Goal: Task Accomplishment & Management: Manage account settings

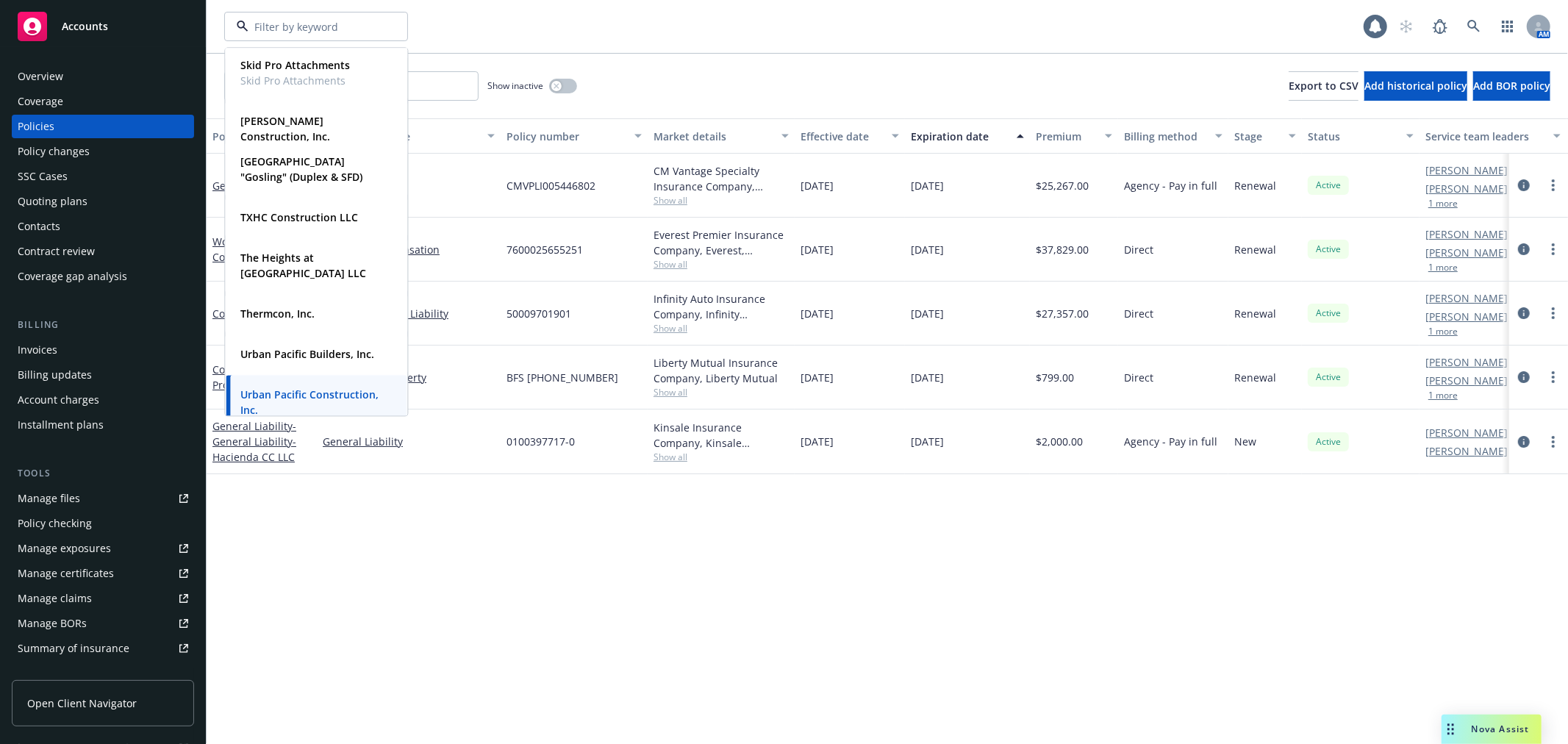
scroll to position [1062, 0]
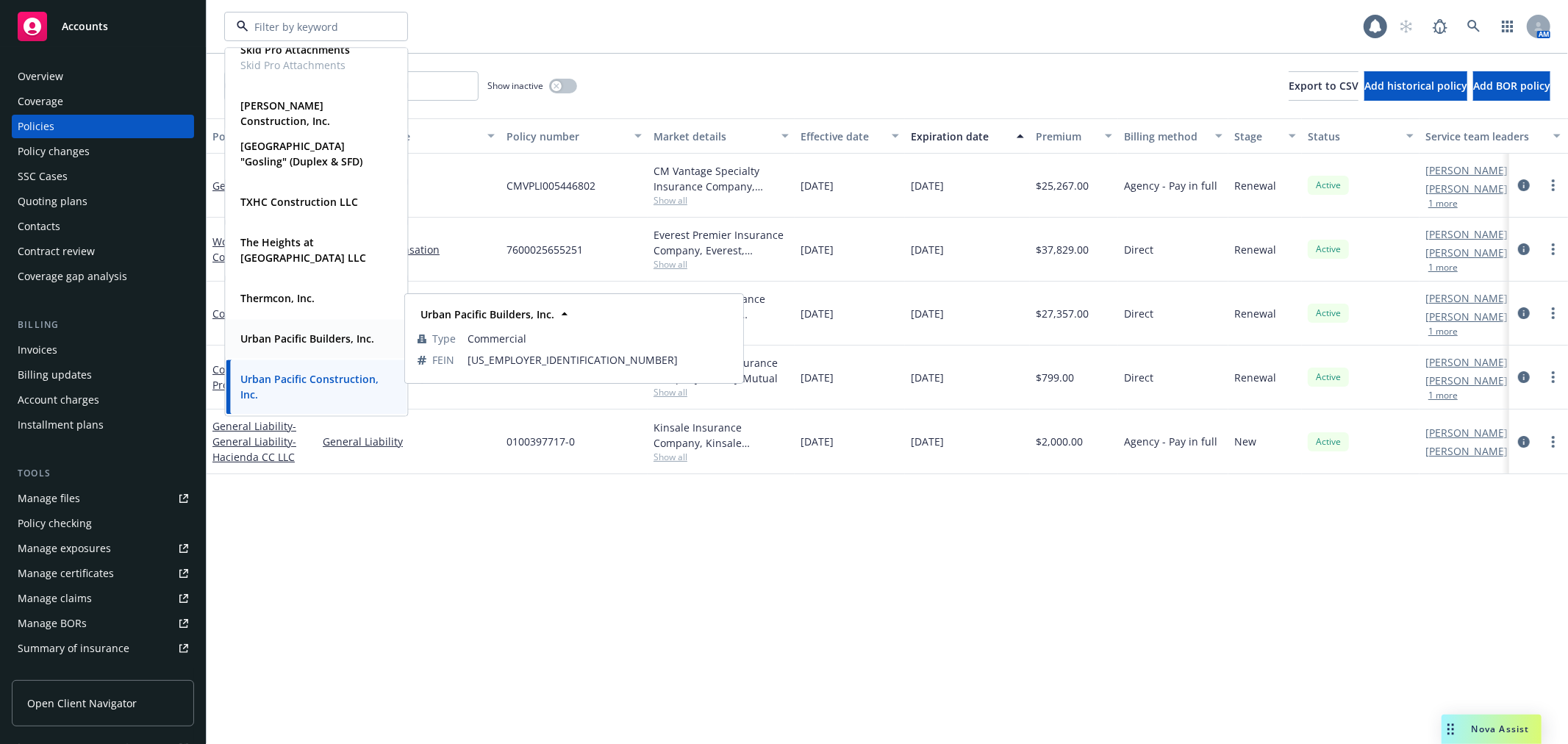
click at [321, 332] on strong "Urban Pacific Builders, Inc." at bounding box center [307, 339] width 134 height 14
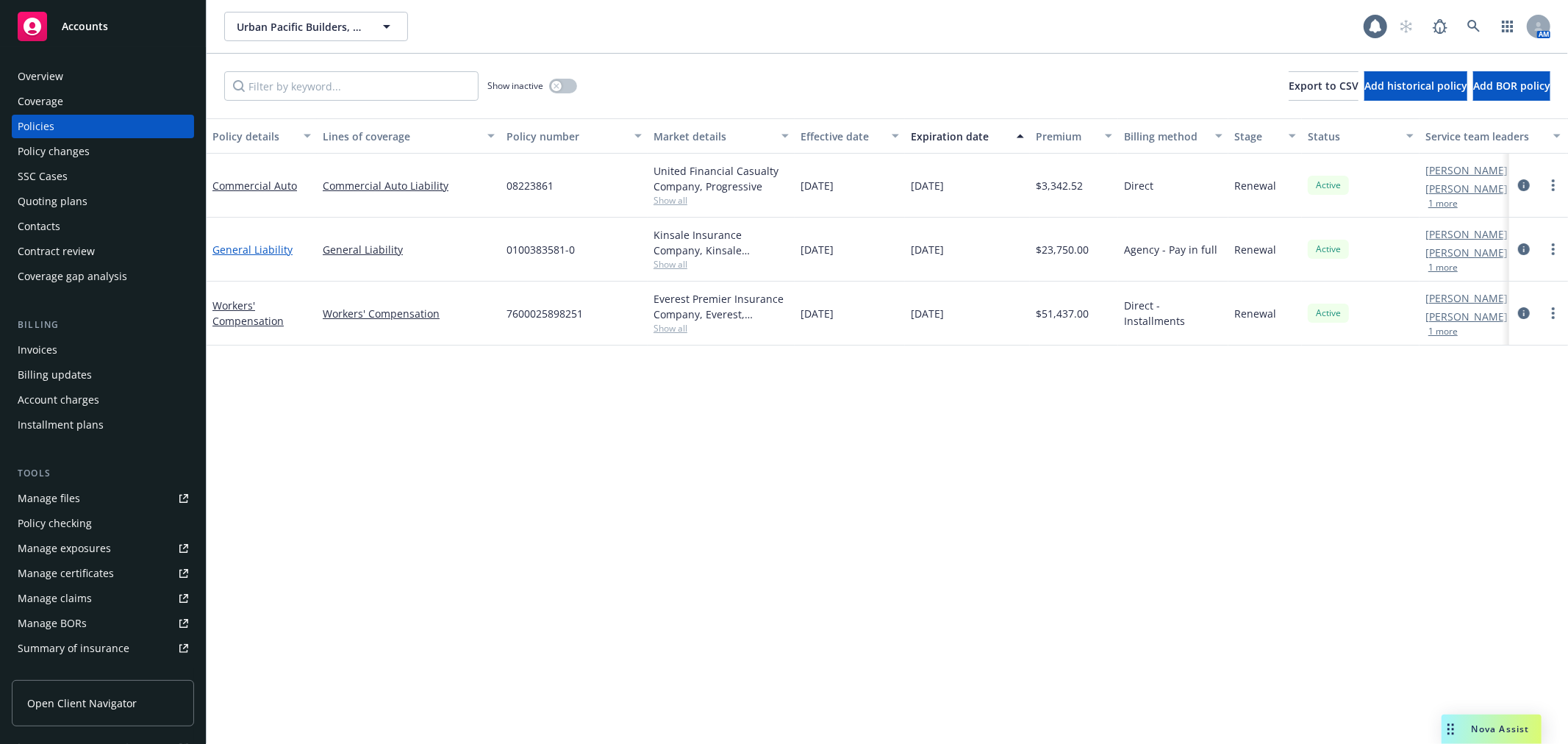
click at [264, 246] on link "General Liability" at bounding box center [252, 250] width 80 height 14
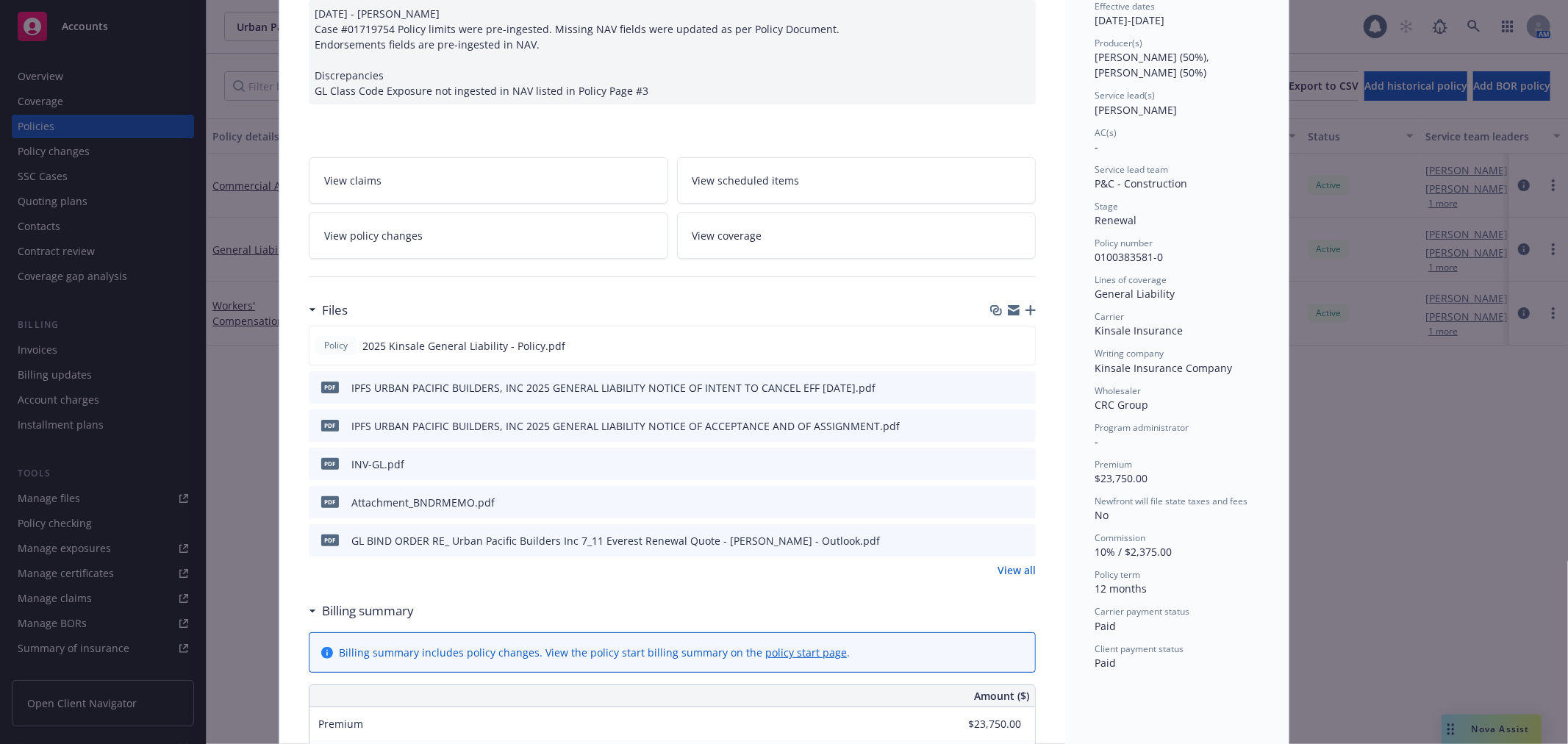
scroll to position [163, 0]
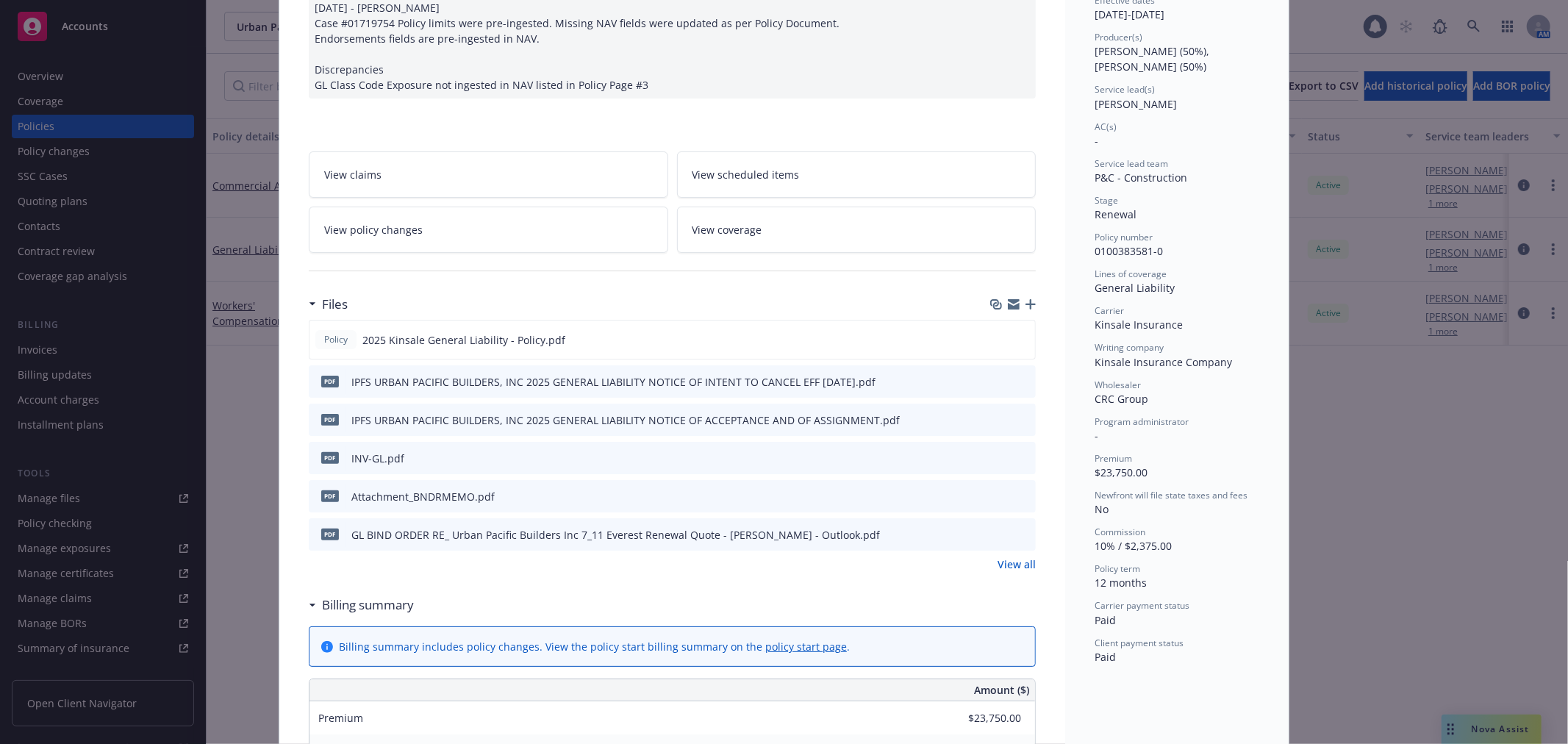
click at [1015, 379] on icon "preview file" at bounding box center [1021, 380] width 13 height 10
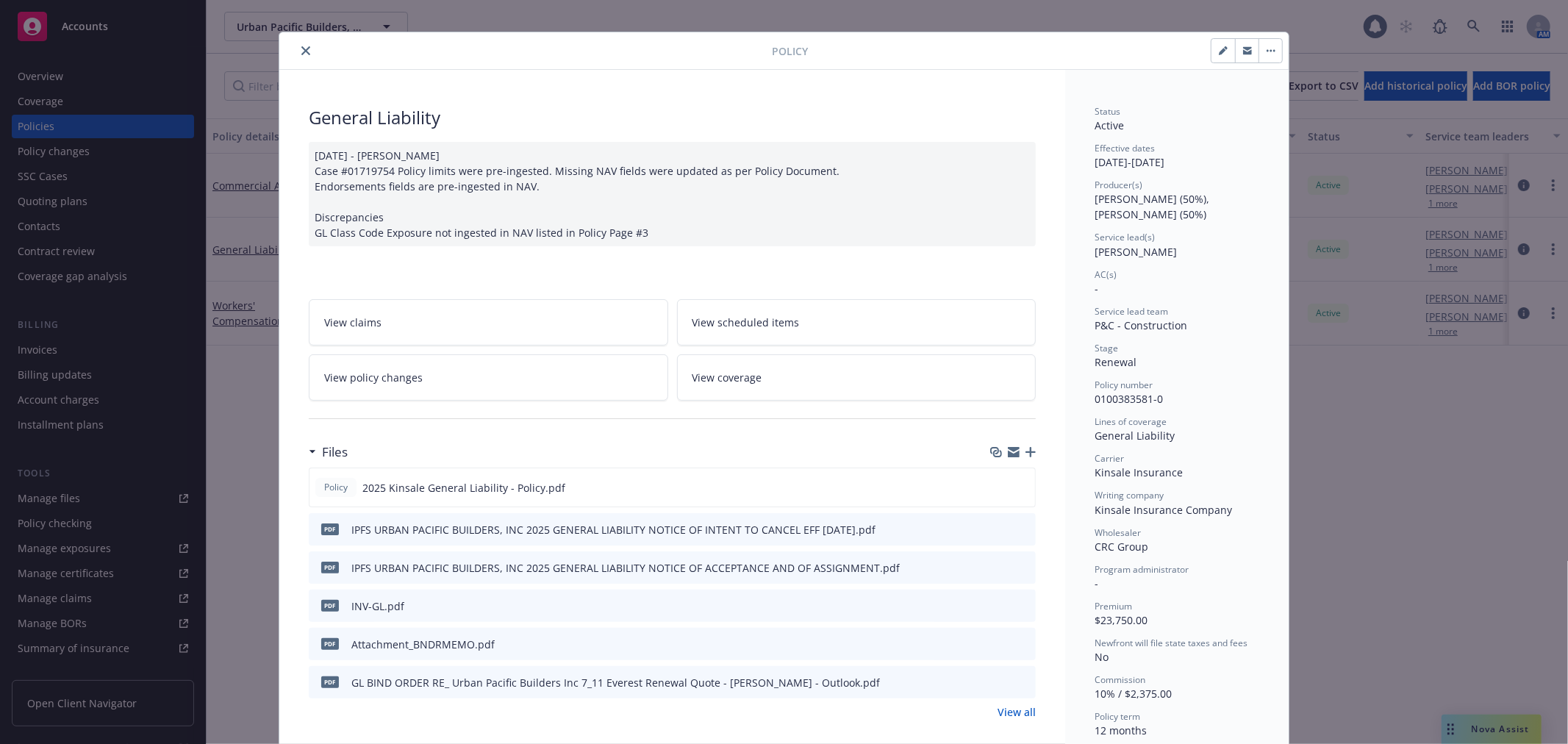
scroll to position [0, 0]
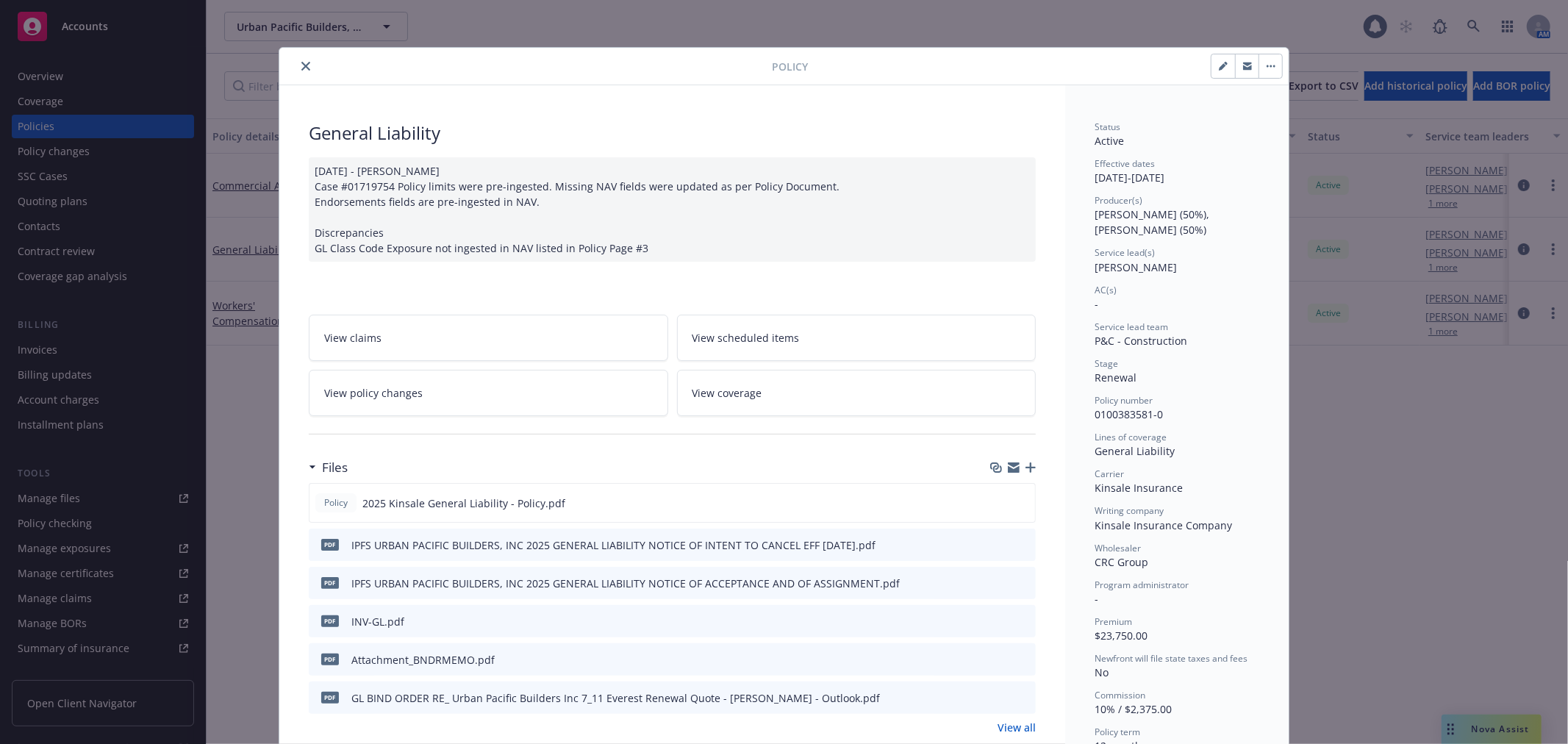
click at [303, 59] on button "close" at bounding box center [306, 66] width 18 height 18
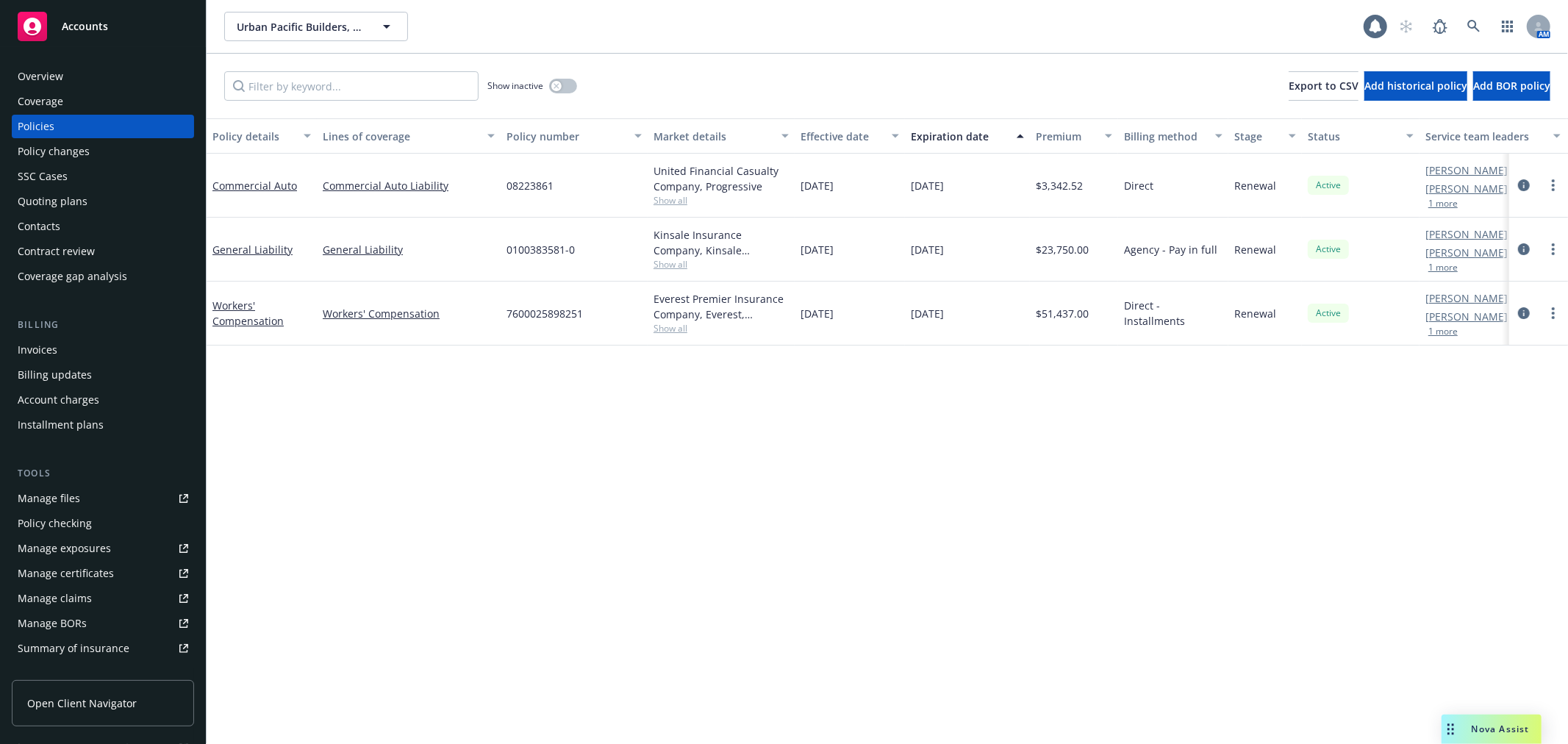
click at [133, 21] on div "Accounts" at bounding box center [103, 27] width 170 height 30
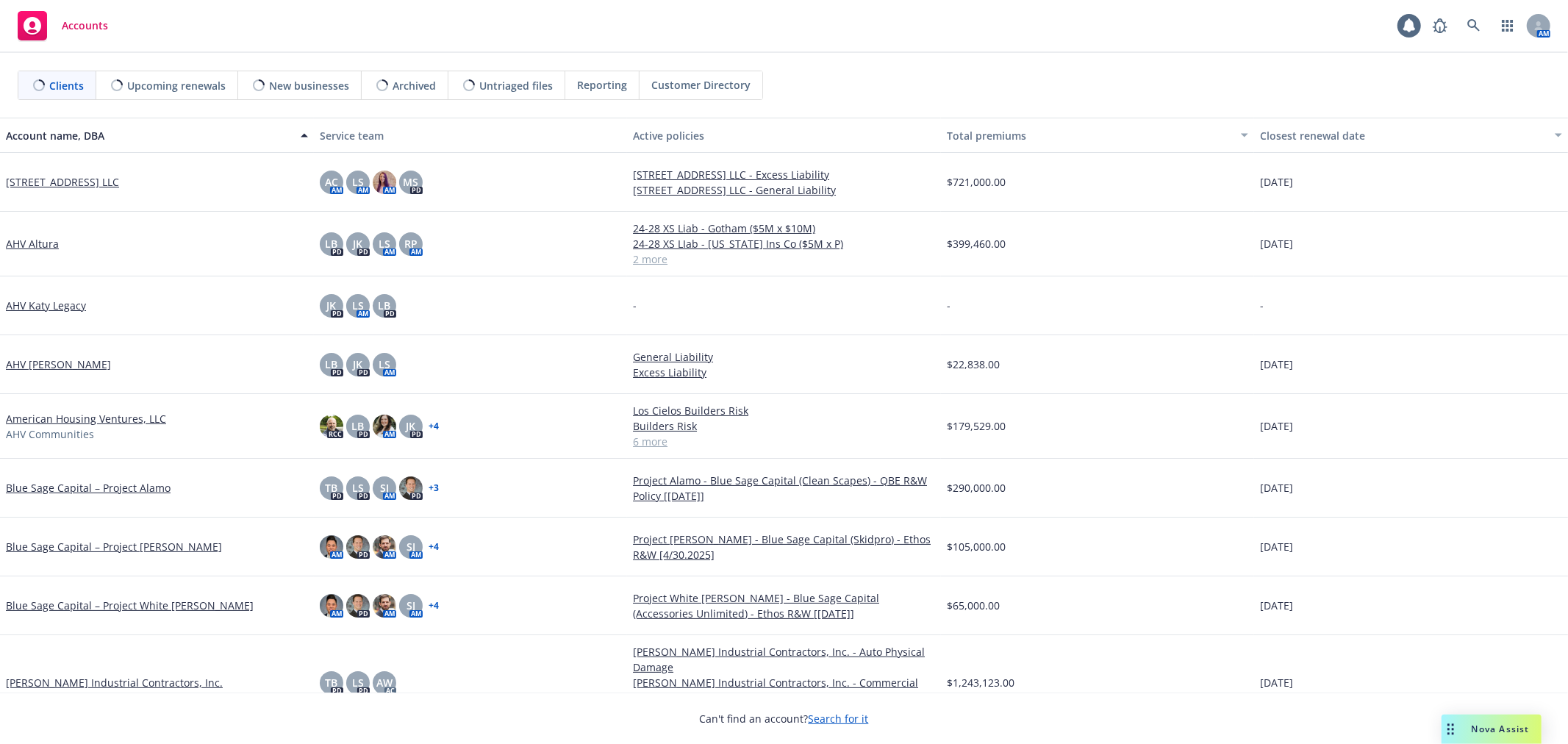
click at [68, 422] on link "American Housing Ventures, LLC" at bounding box center [86, 419] width 161 height 16
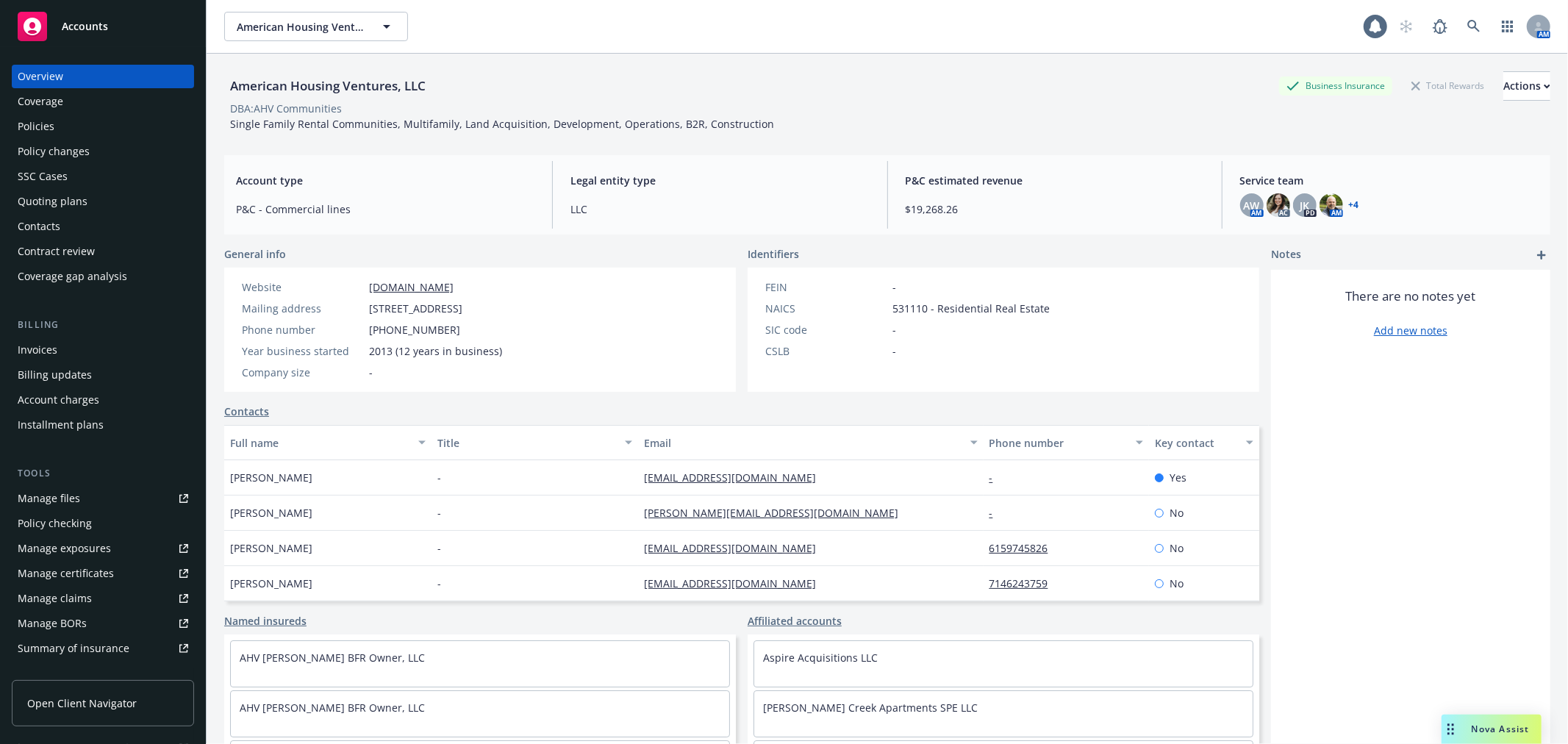
click at [125, 333] on div "Billing Invoices Billing updates Account charges Installment plans" at bounding box center [103, 376] width 182 height 119
click at [124, 342] on div "Invoices" at bounding box center [103, 350] width 170 height 24
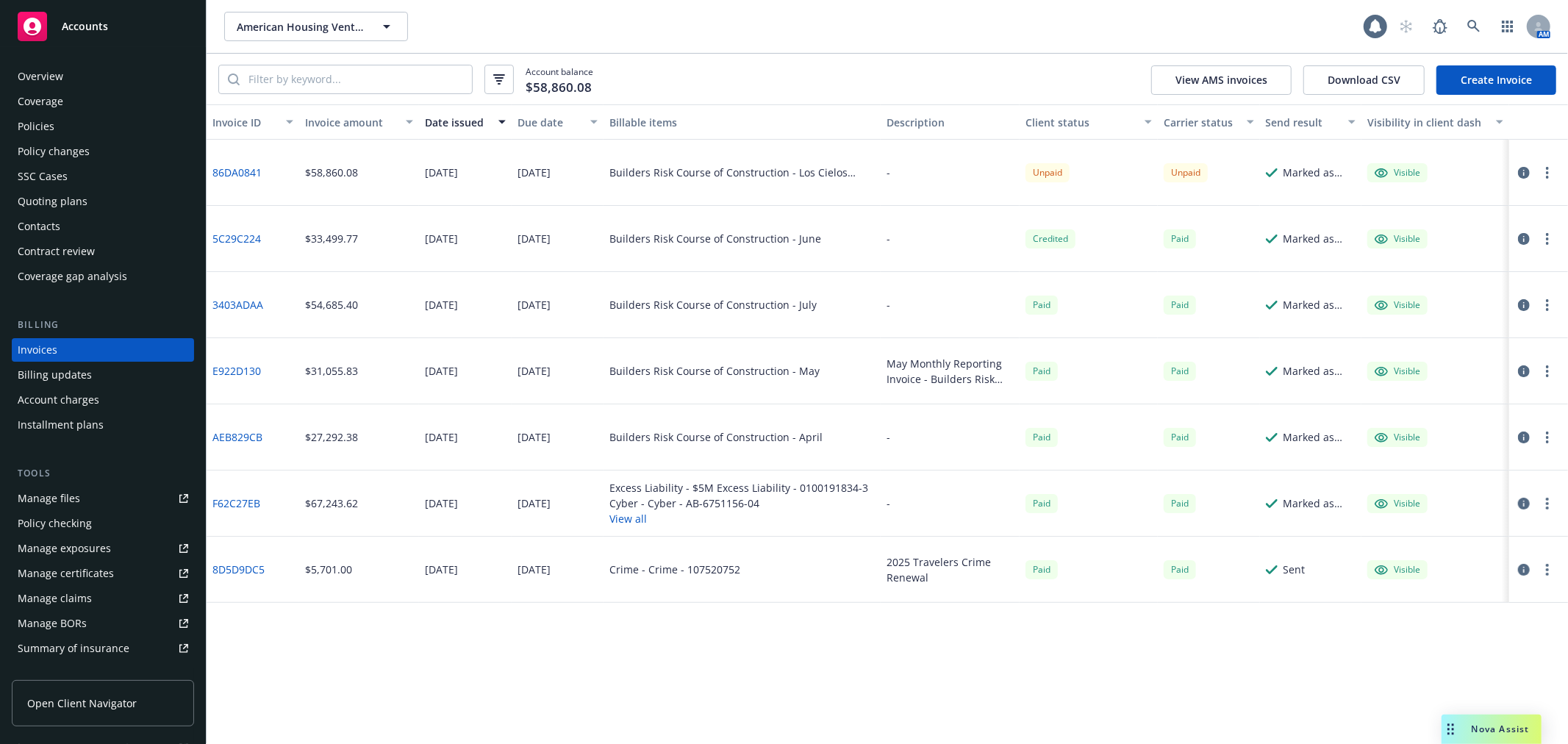
click at [42, 72] on div "Overview" at bounding box center [41, 76] width 46 height 24
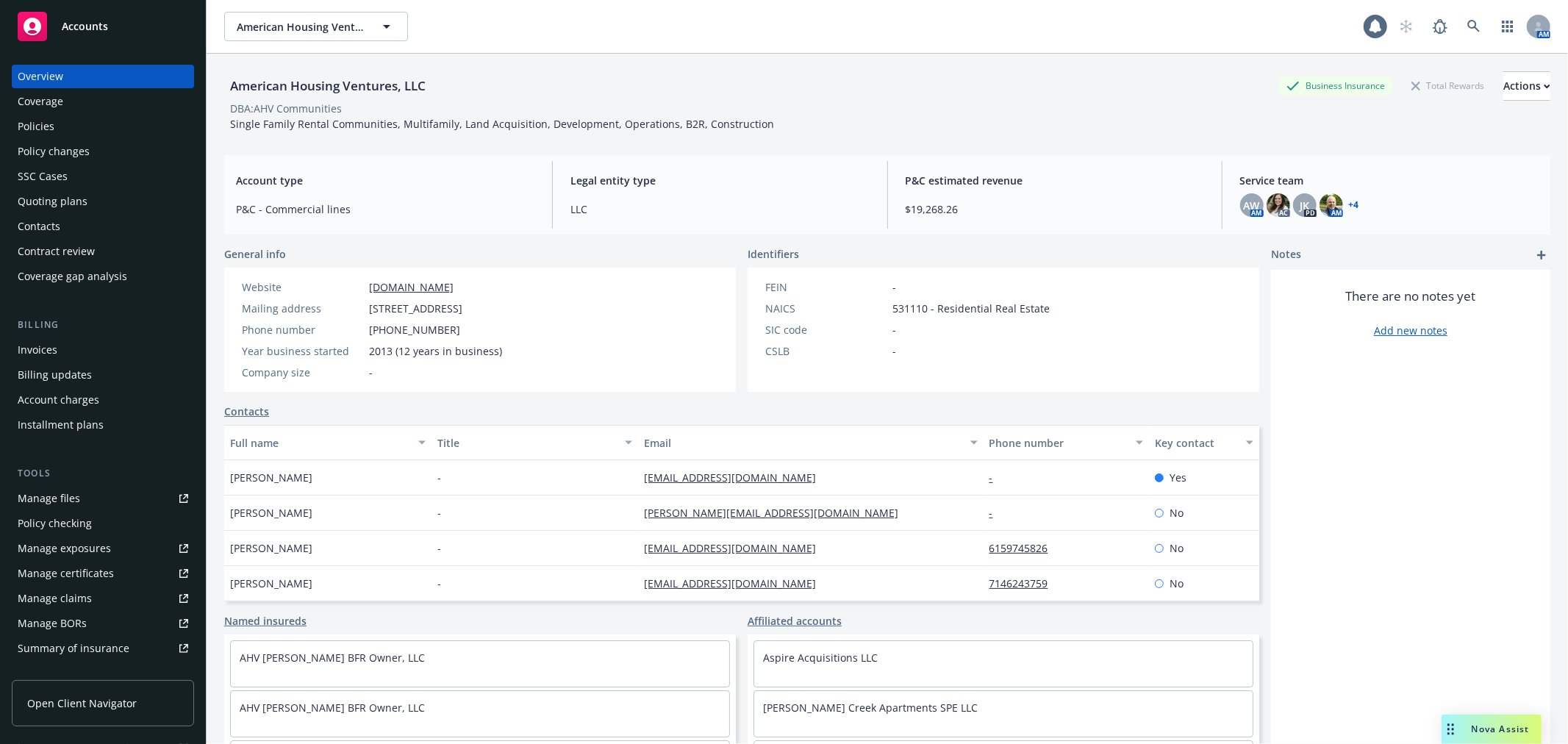
click at [85, 33] on div "Accounts" at bounding box center [103, 27] width 170 height 30
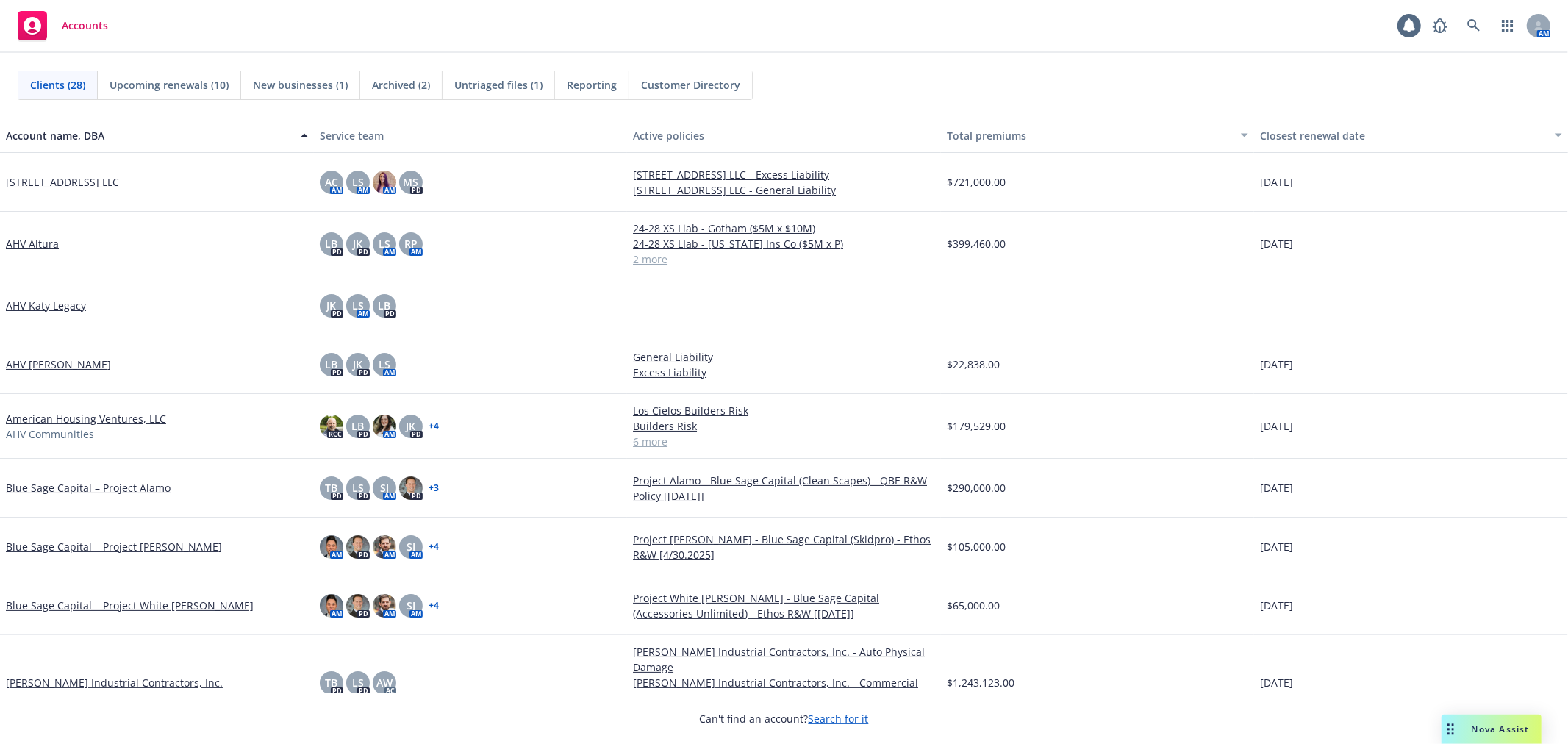
click at [486, 84] on span "Untriaged files (1)" at bounding box center [498, 85] width 88 height 16
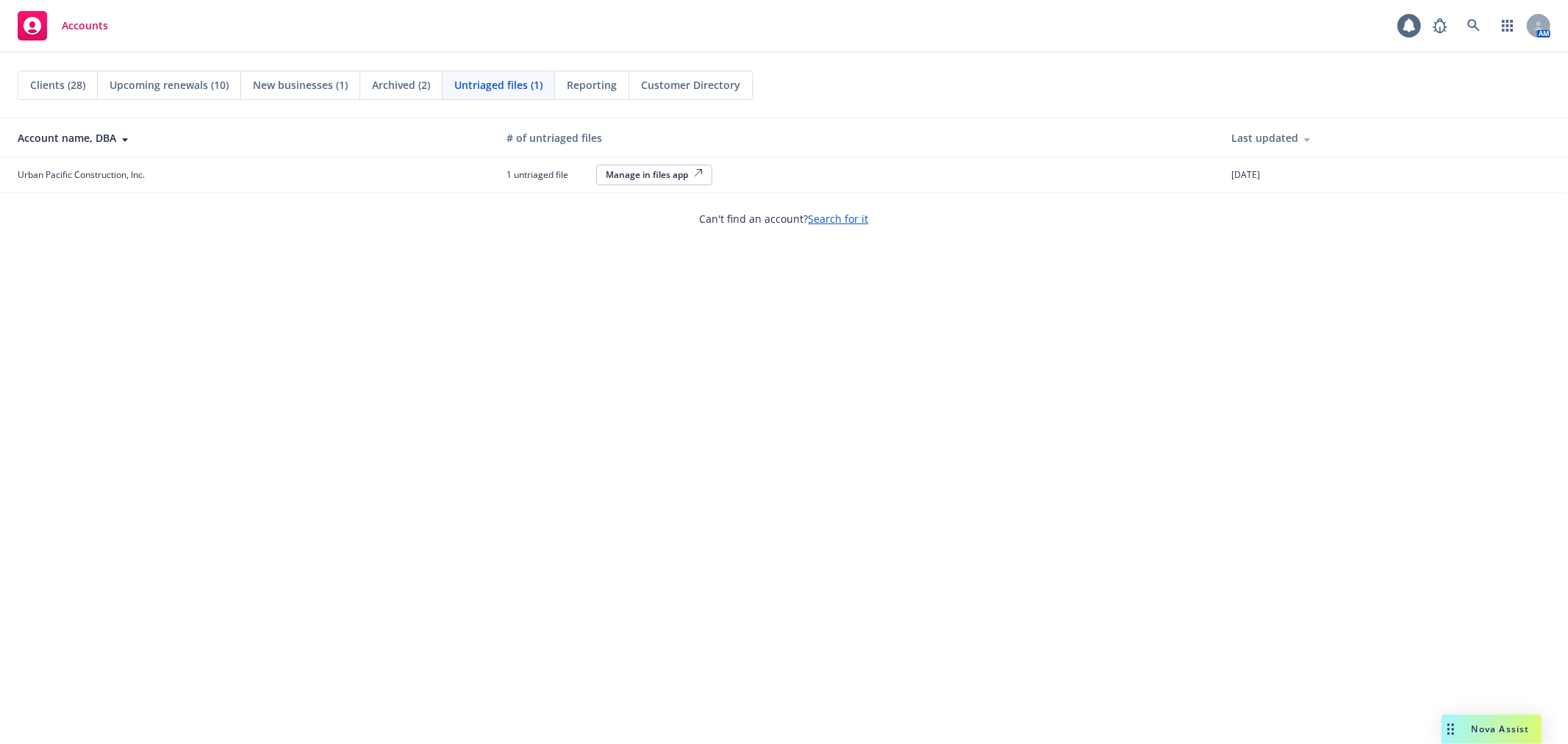
click at [666, 181] on button "Manage in files app" at bounding box center [654, 174] width 116 height 21
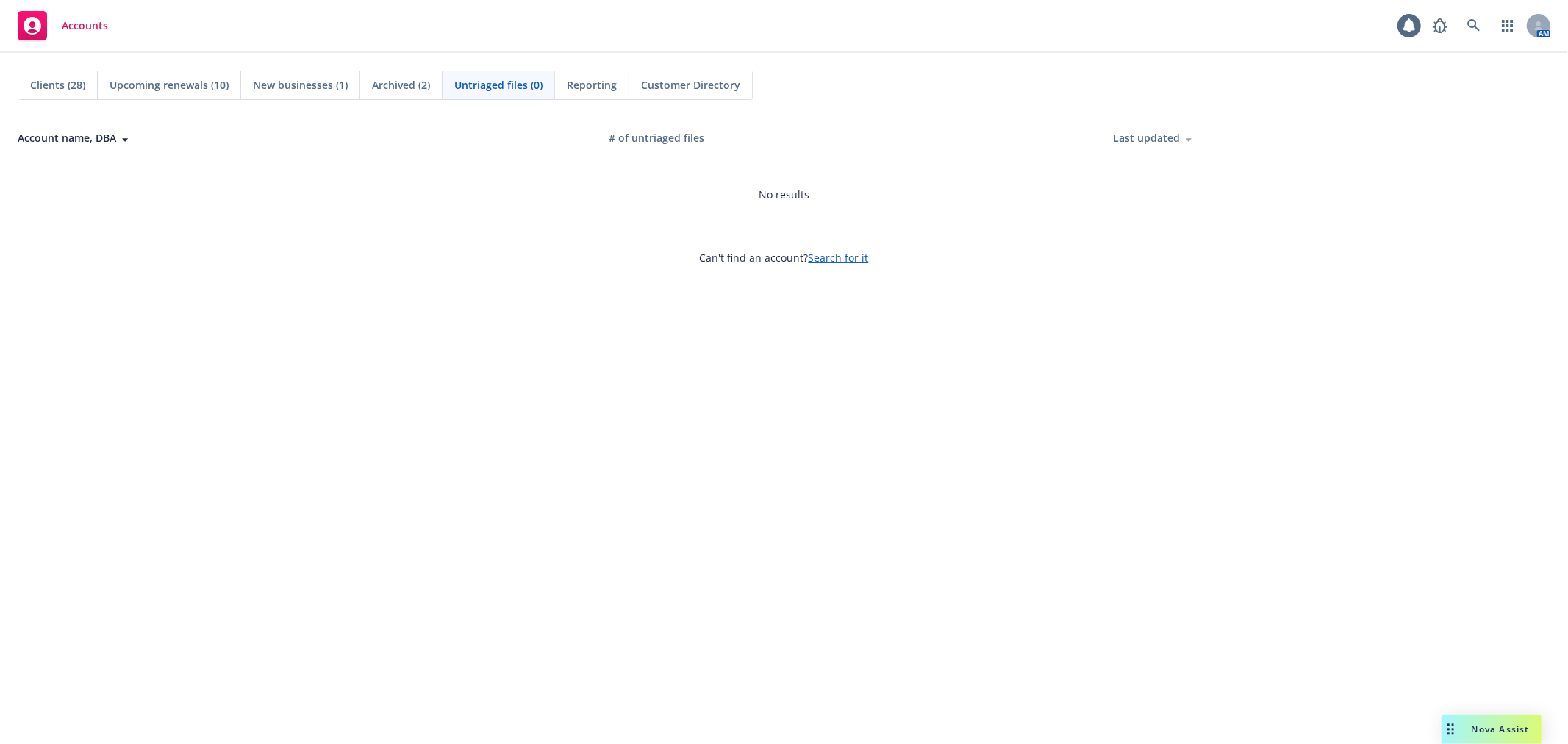
click at [61, 90] on span "Clients (28)" at bounding box center [57, 85] width 56 height 16
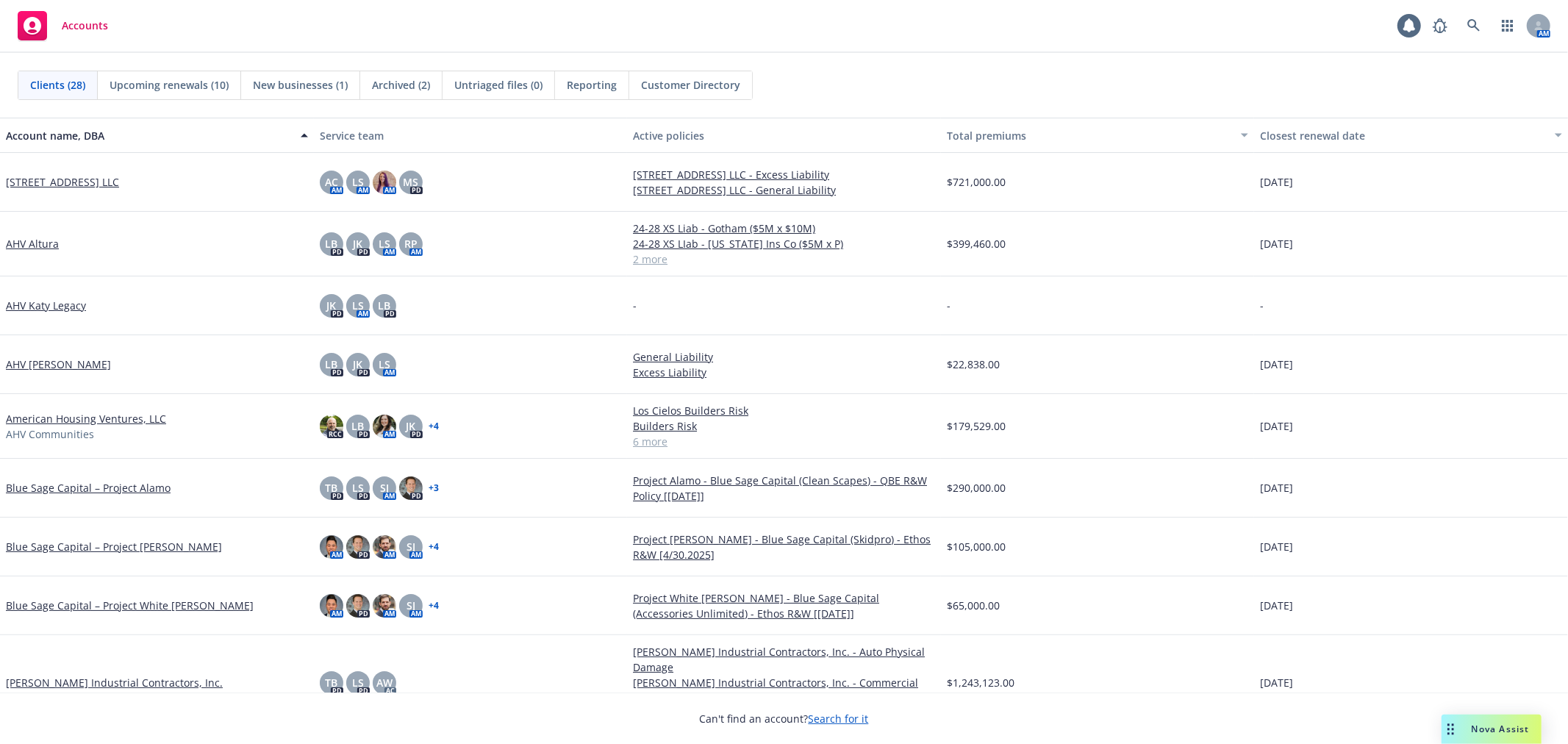
click at [298, 96] on div "New businesses (1)" at bounding box center [300, 85] width 119 height 28
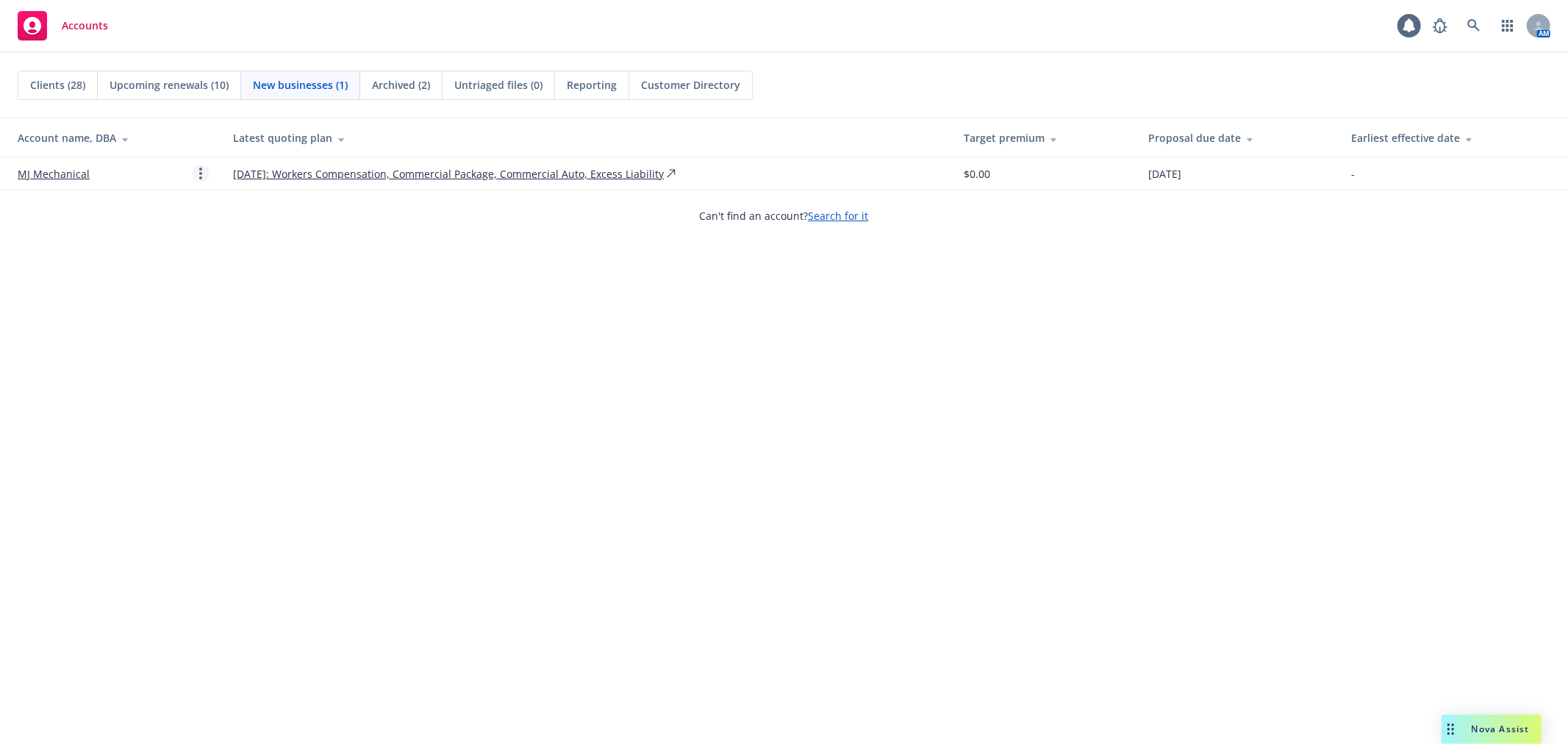
click at [195, 172] on link "Open options" at bounding box center [201, 173] width 18 height 18
click at [130, 167] on span "Archive" at bounding box center [94, 162] width 72 height 14
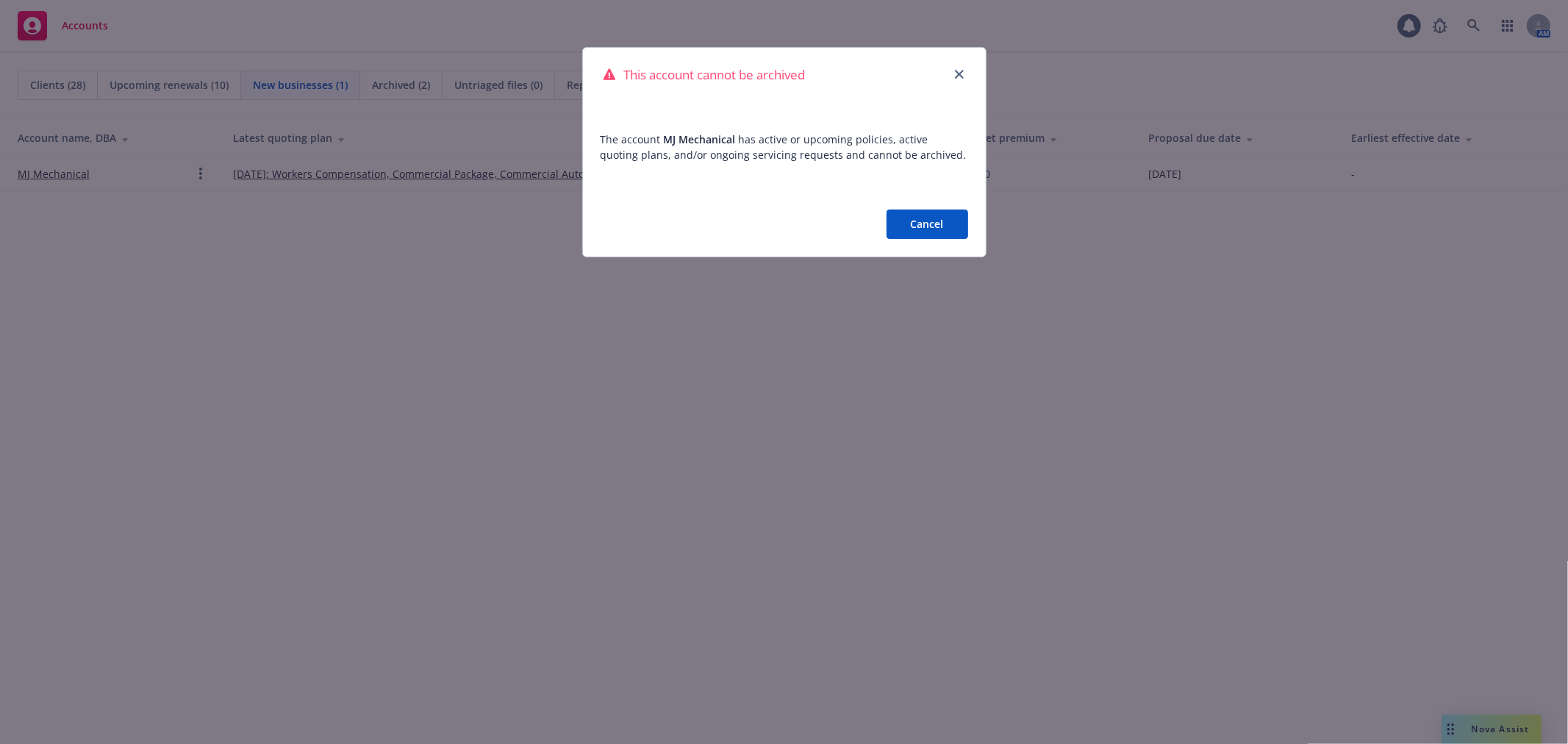
click at [943, 214] on button "Cancel" at bounding box center [928, 224] width 81 height 30
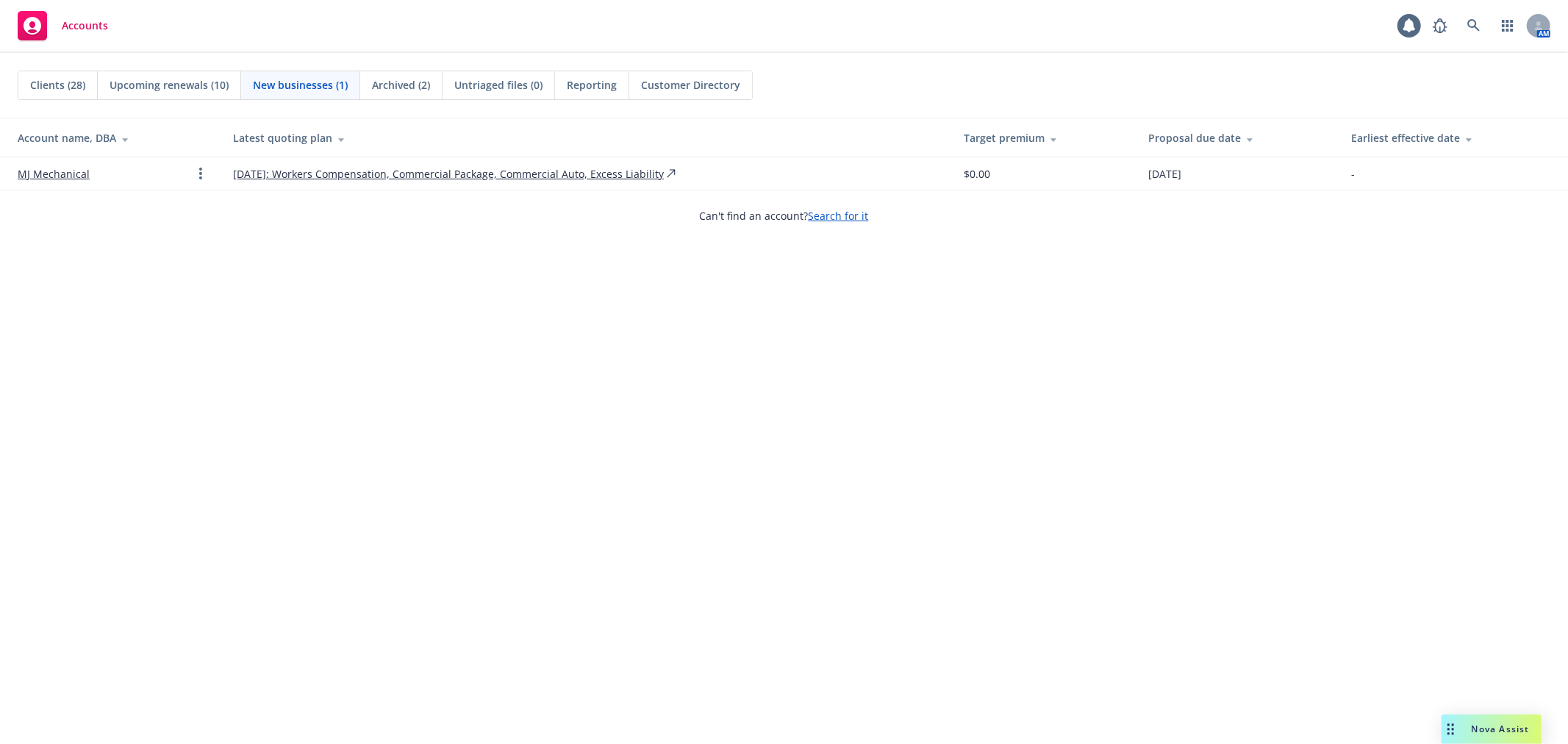
click at [252, 179] on link "11/20/2025: Workers Compensation, Commercial Package, Commercial Auto, Excess L…" at bounding box center [448, 174] width 431 height 16
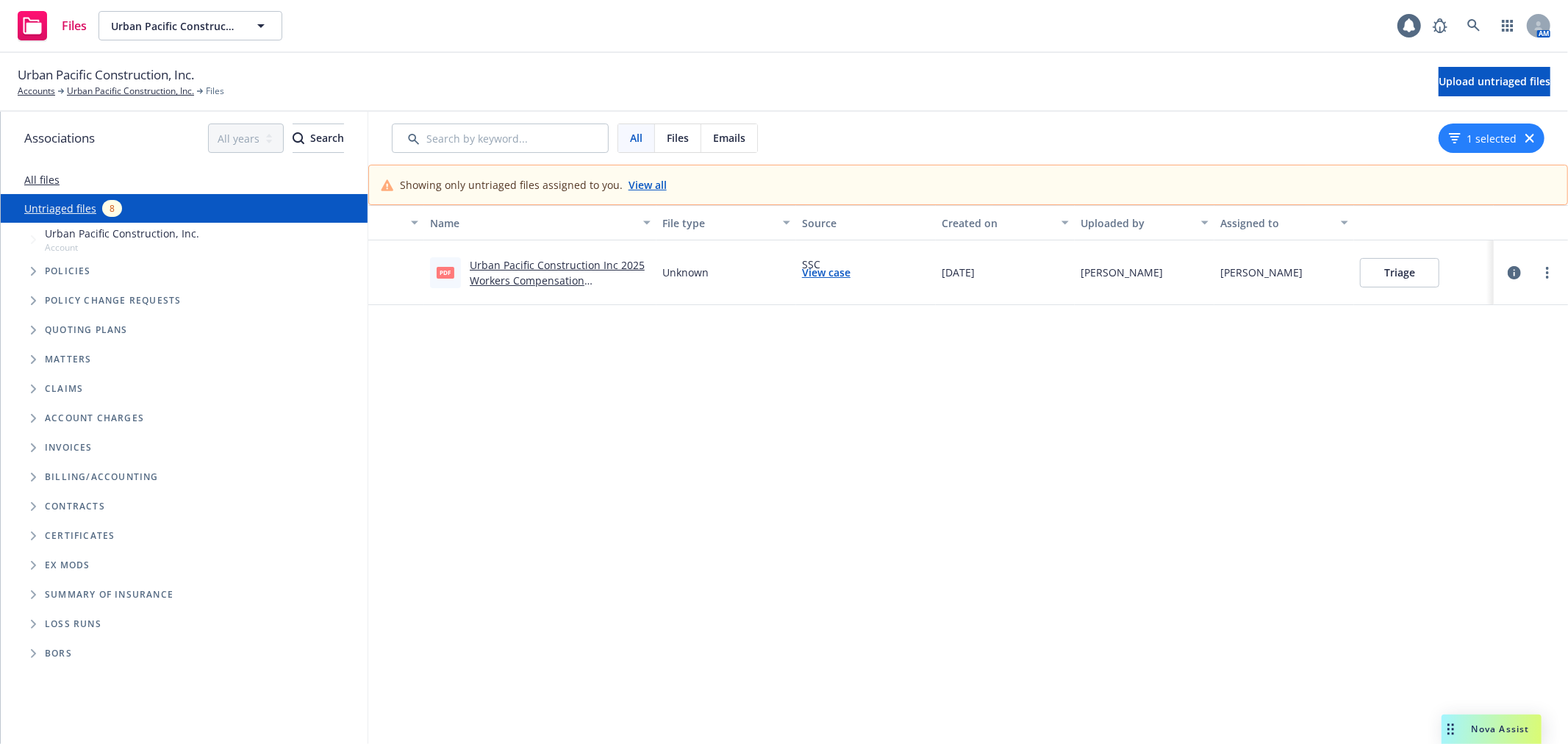
click at [559, 266] on link "Urban Pacific Construction Inc 2025 Workers Compensation Endorsement - 02.pdf" at bounding box center [557, 279] width 175 height 45
click at [1398, 270] on button "Triage" at bounding box center [1400, 272] width 79 height 30
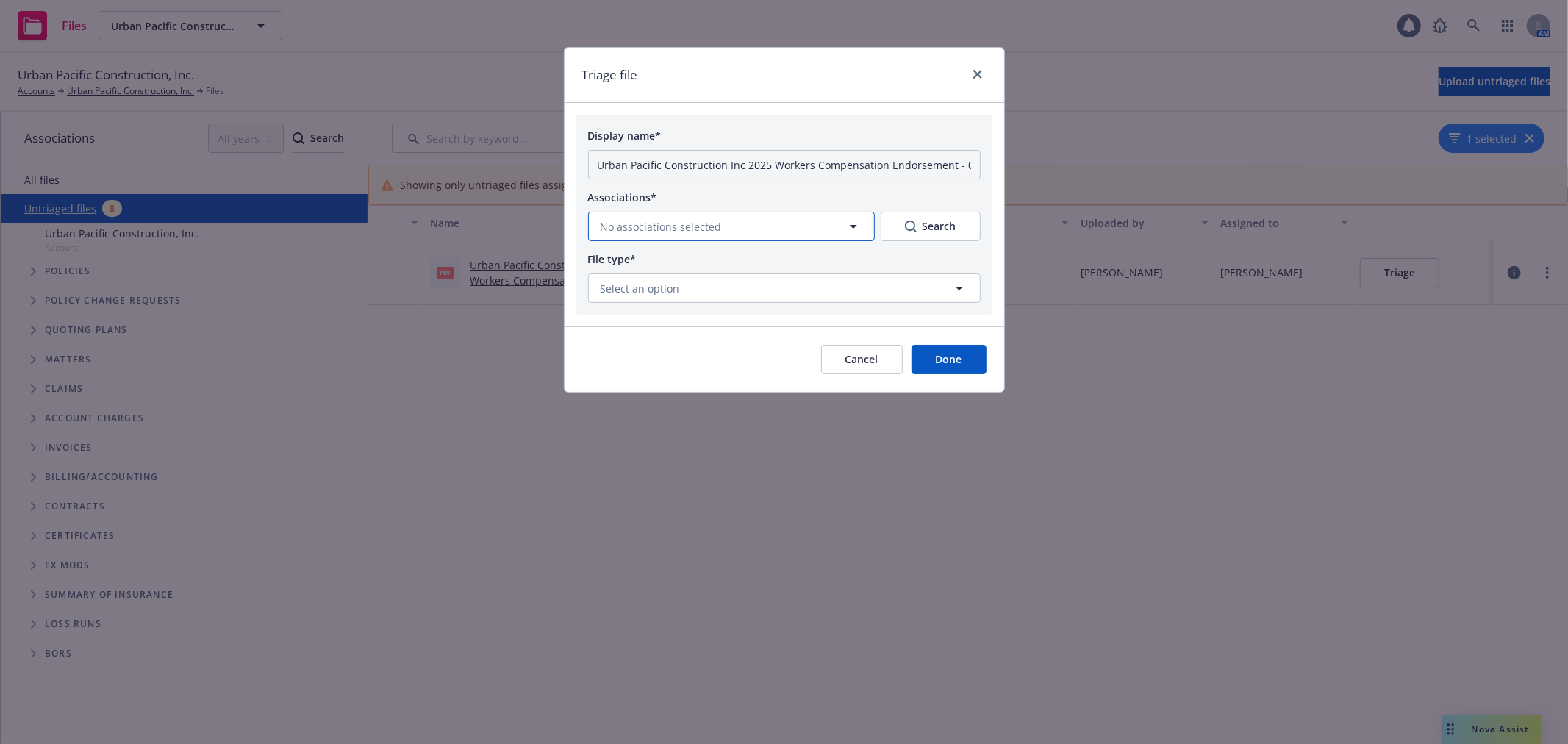
click at [636, 229] on span "No associations selected" at bounding box center [661, 227] width 121 height 16
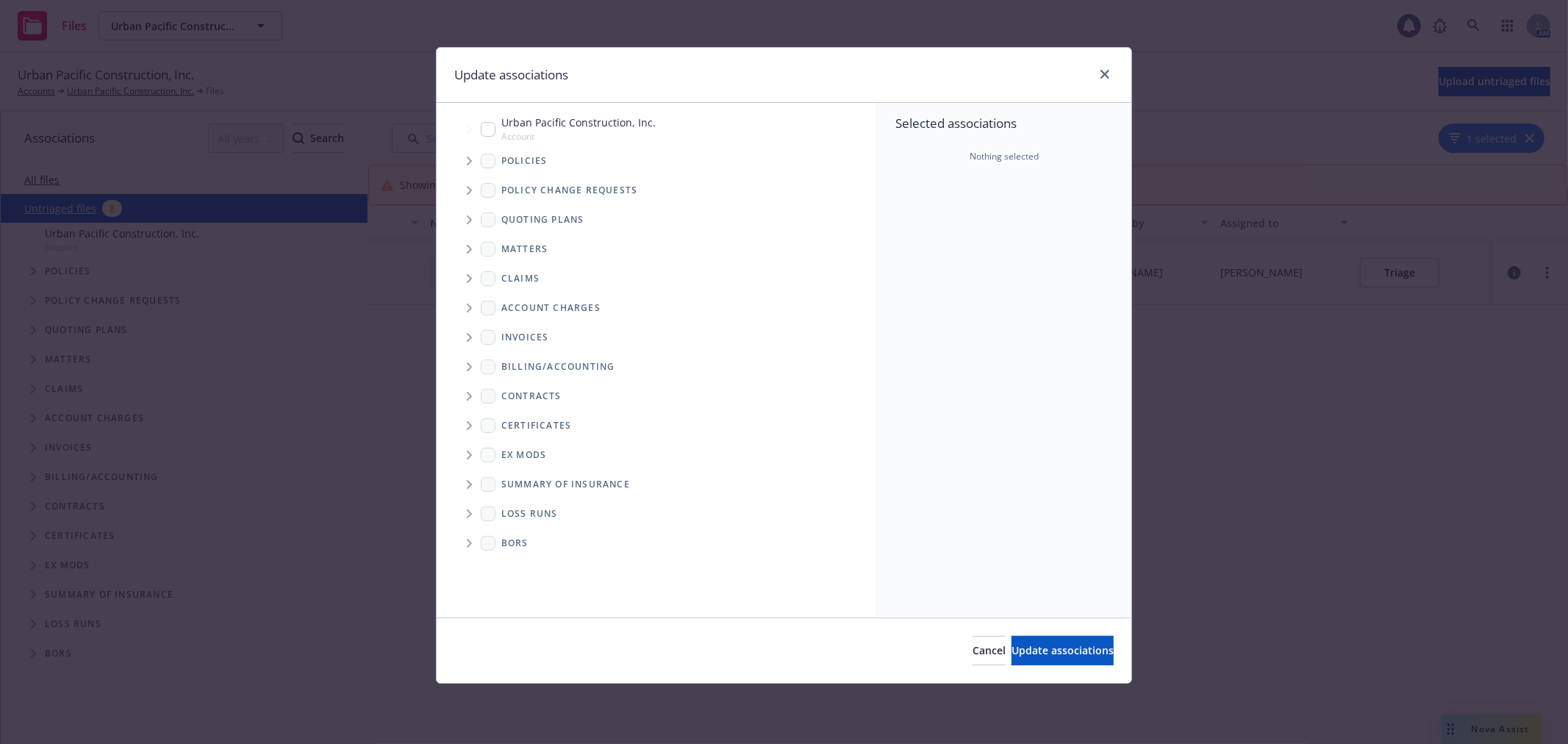
click at [467, 159] on icon "Tree Example" at bounding box center [470, 160] width 6 height 9
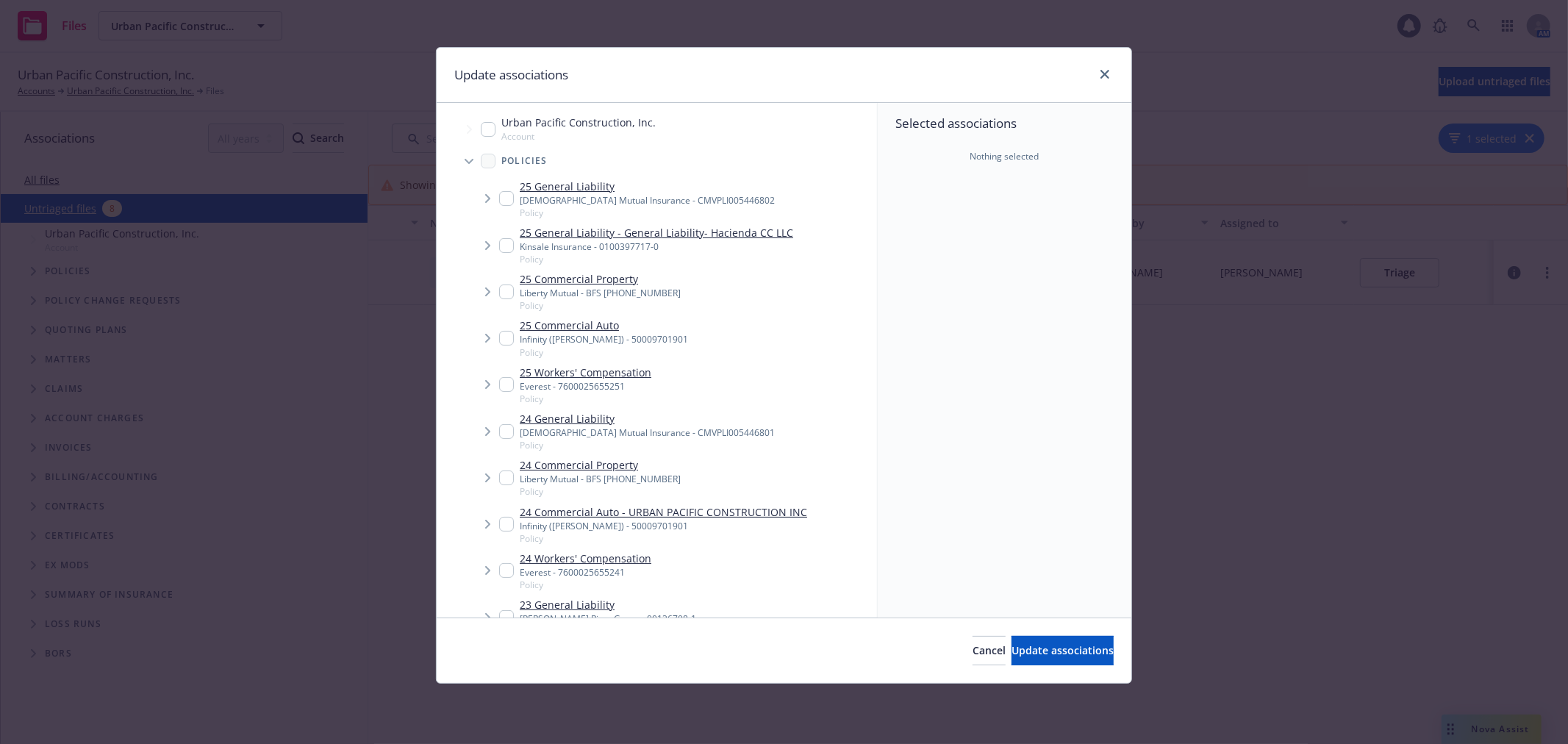
click at [503, 379] on input "Tree Example" at bounding box center [506, 383] width 15 height 15
checkbox input "true"
click at [1033, 662] on button "Update associations" at bounding box center [1063, 651] width 102 height 30
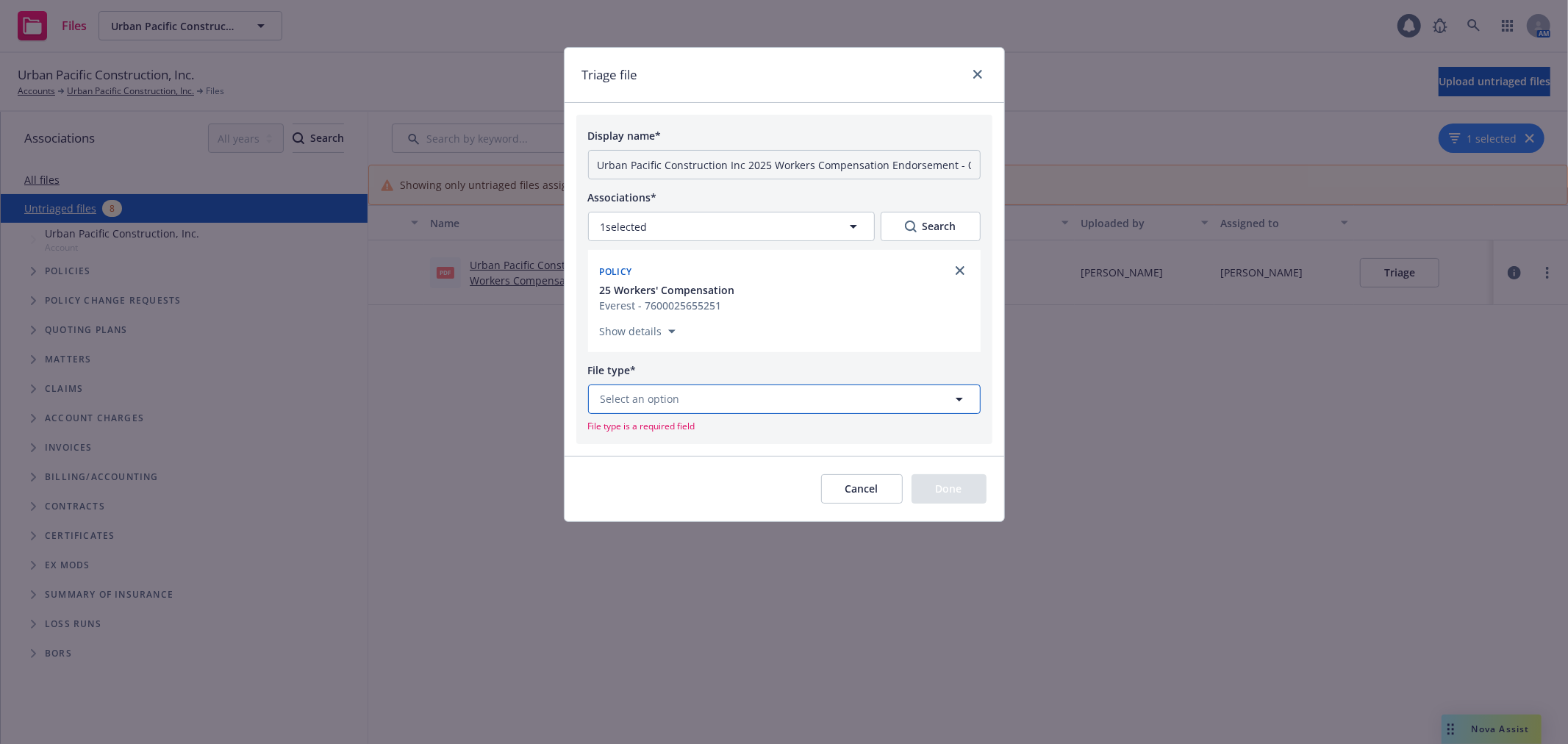
click at [707, 401] on button "Select an option" at bounding box center [784, 399] width 392 height 30
type input "endorsemen"
click at [721, 318] on div "Endorsement" at bounding box center [784, 320] width 374 height 22
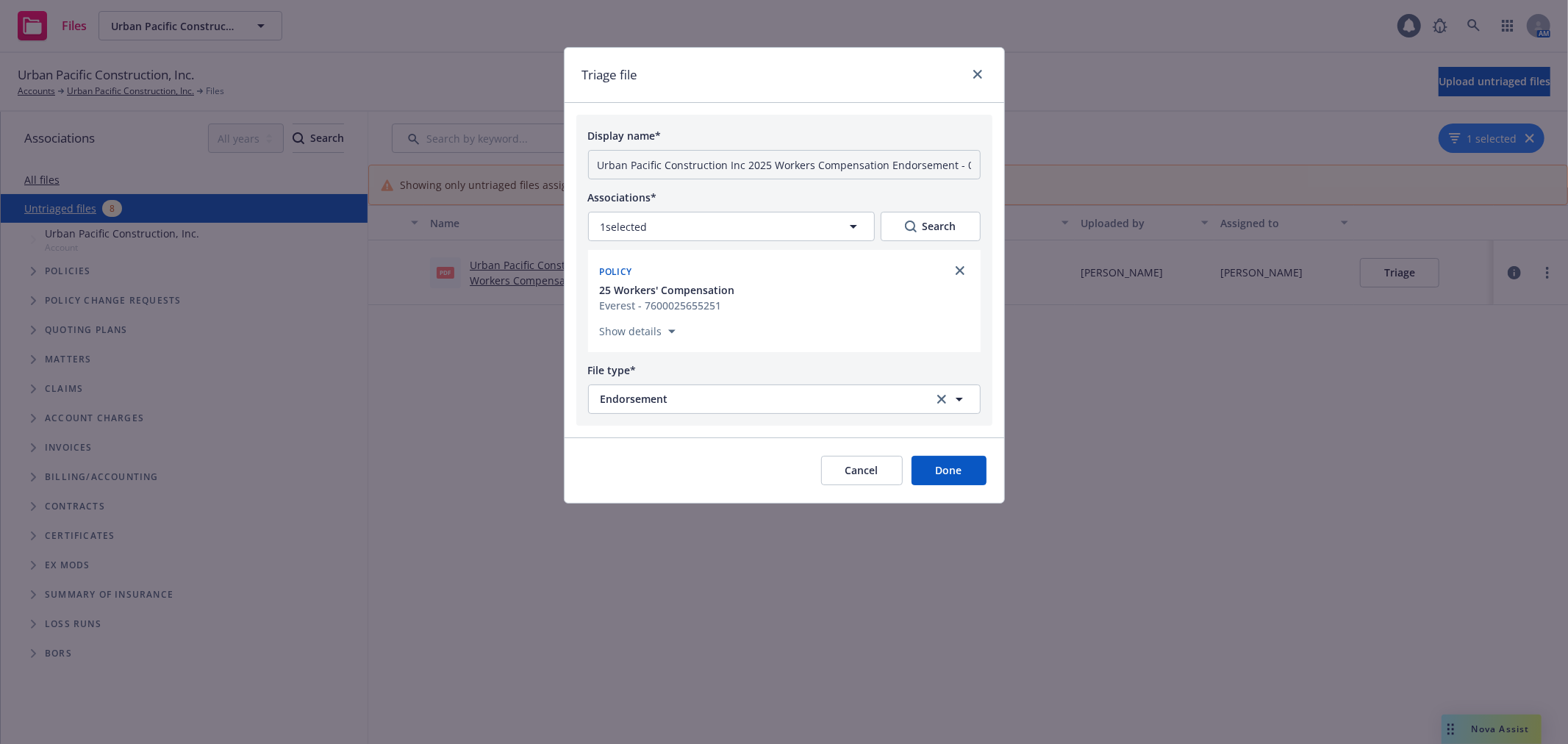
click at [950, 471] on button "Done" at bounding box center [950, 471] width 75 height 30
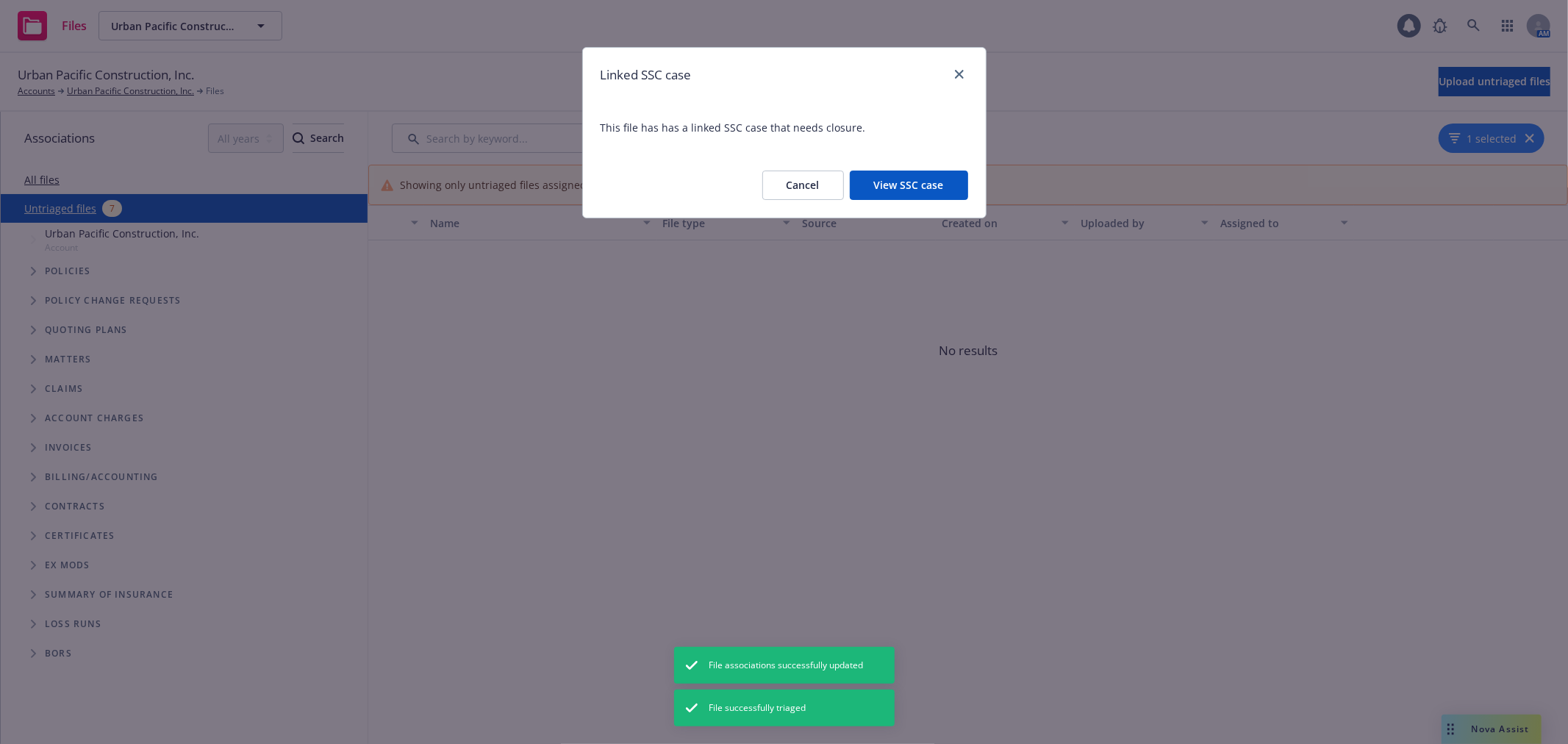
click at [882, 186] on button "View SSC case" at bounding box center [908, 185] width 118 height 30
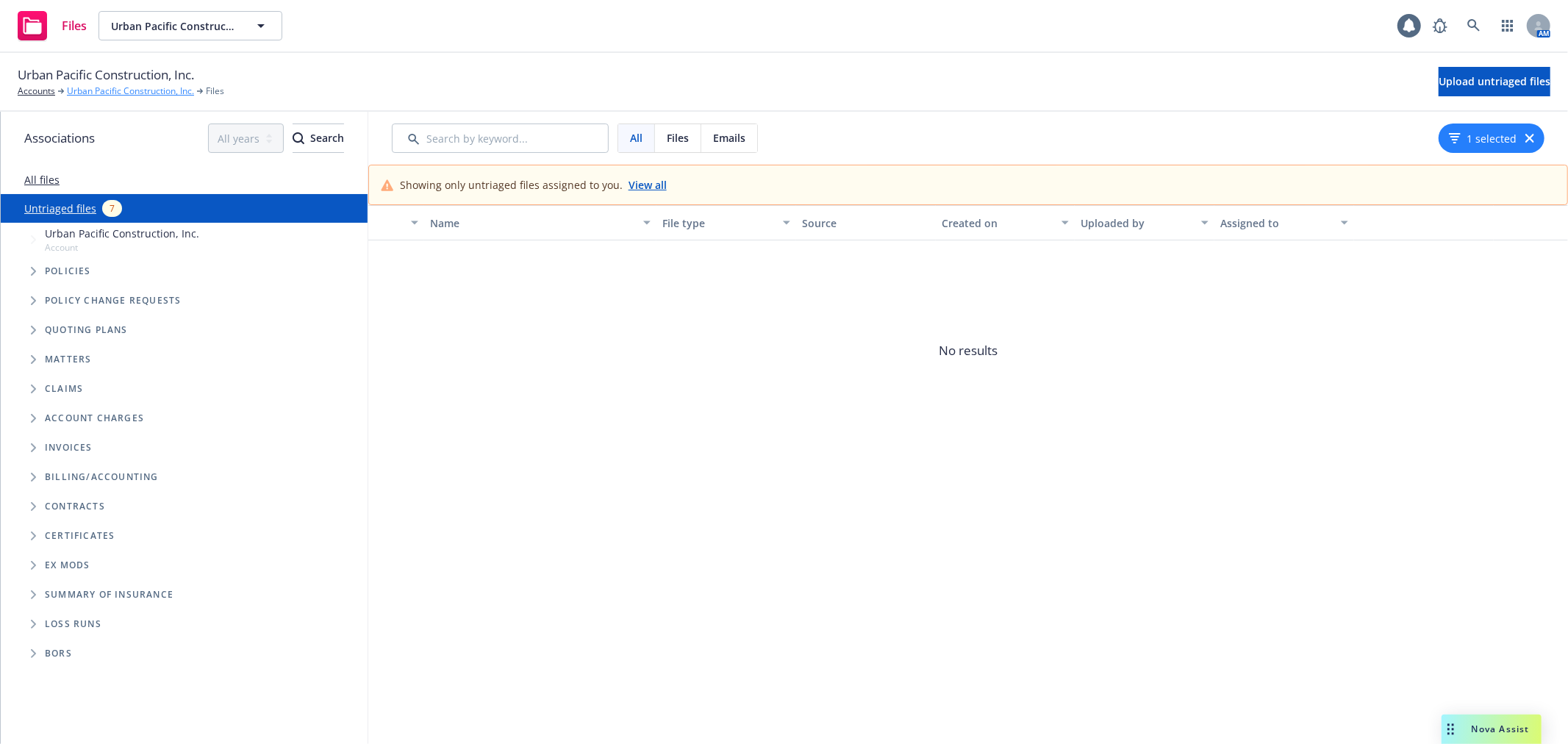
click at [115, 94] on link "Urban Pacific Construction, Inc." at bounding box center [130, 90] width 127 height 13
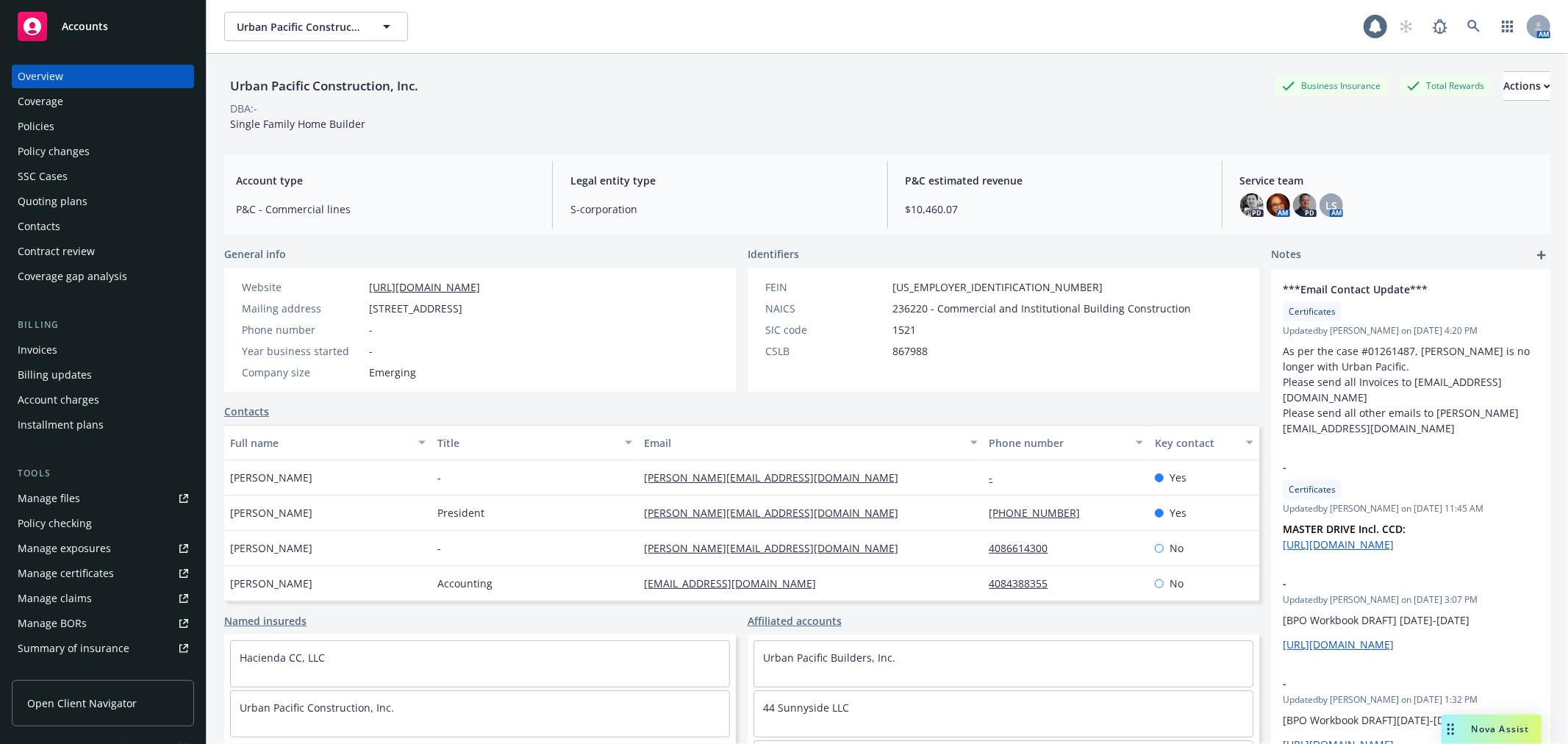
click at [105, 120] on div "Policies" at bounding box center [103, 127] width 170 height 24
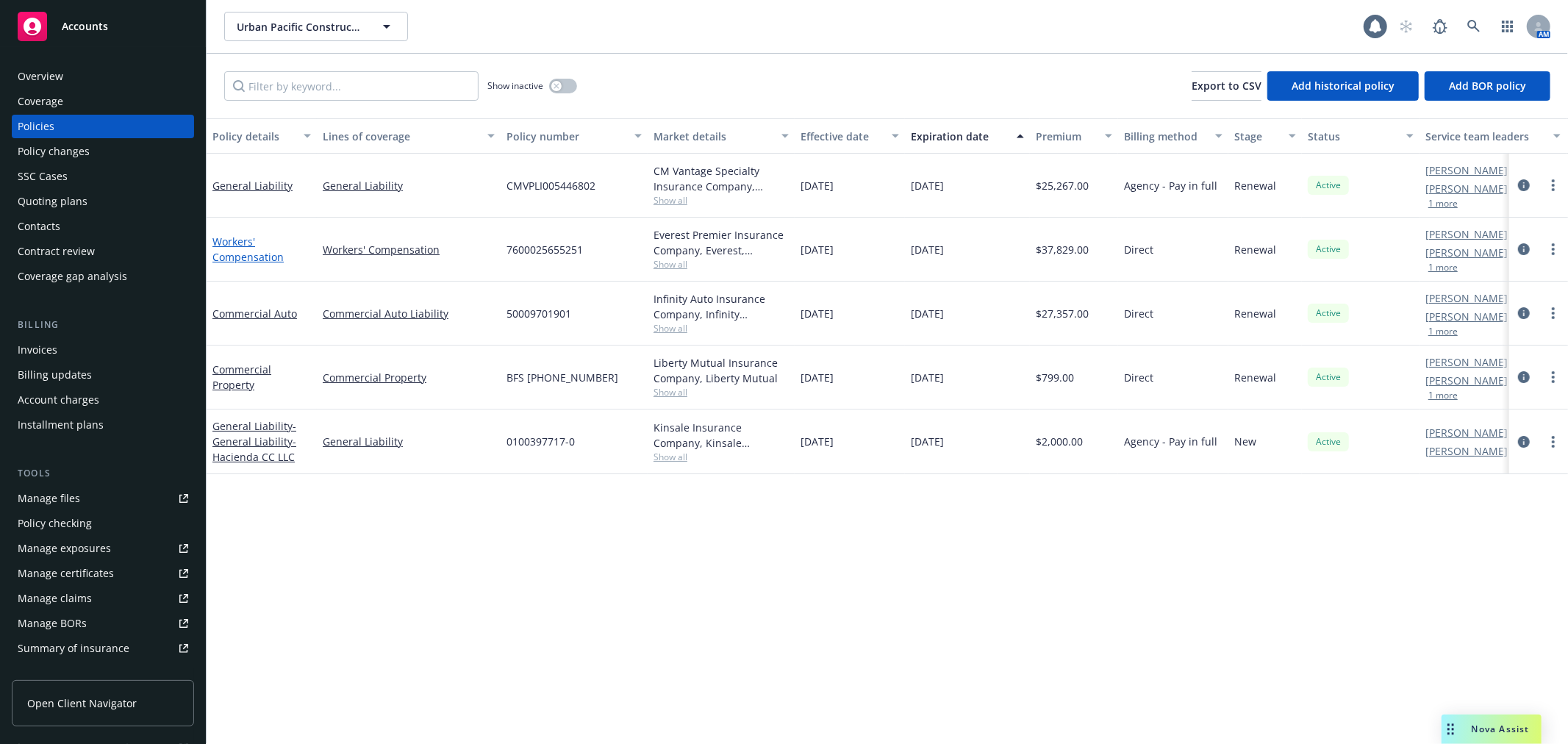
click at [218, 245] on link "Workers' Compensation" at bounding box center [248, 250] width 71 height 30
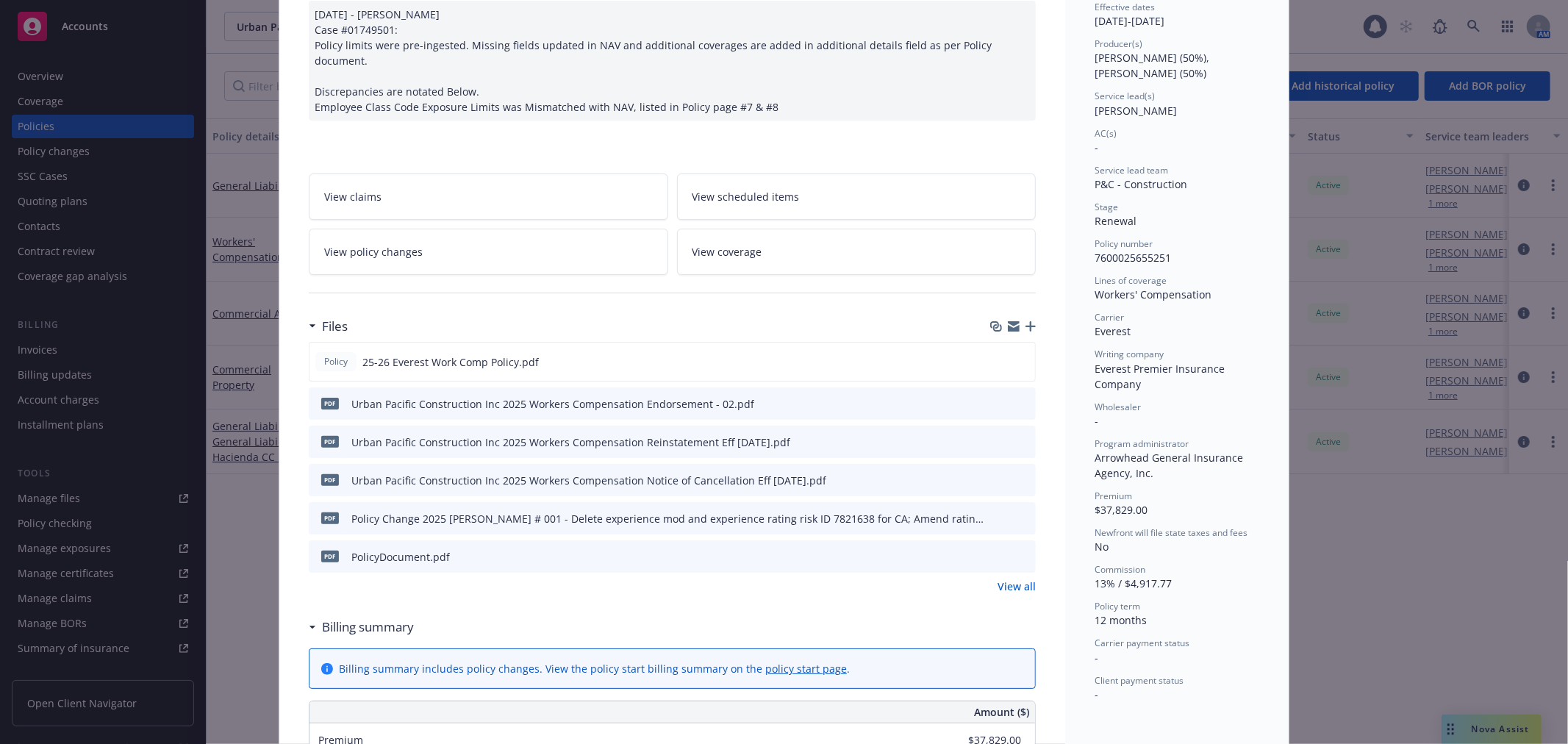
scroll to position [163, 0]
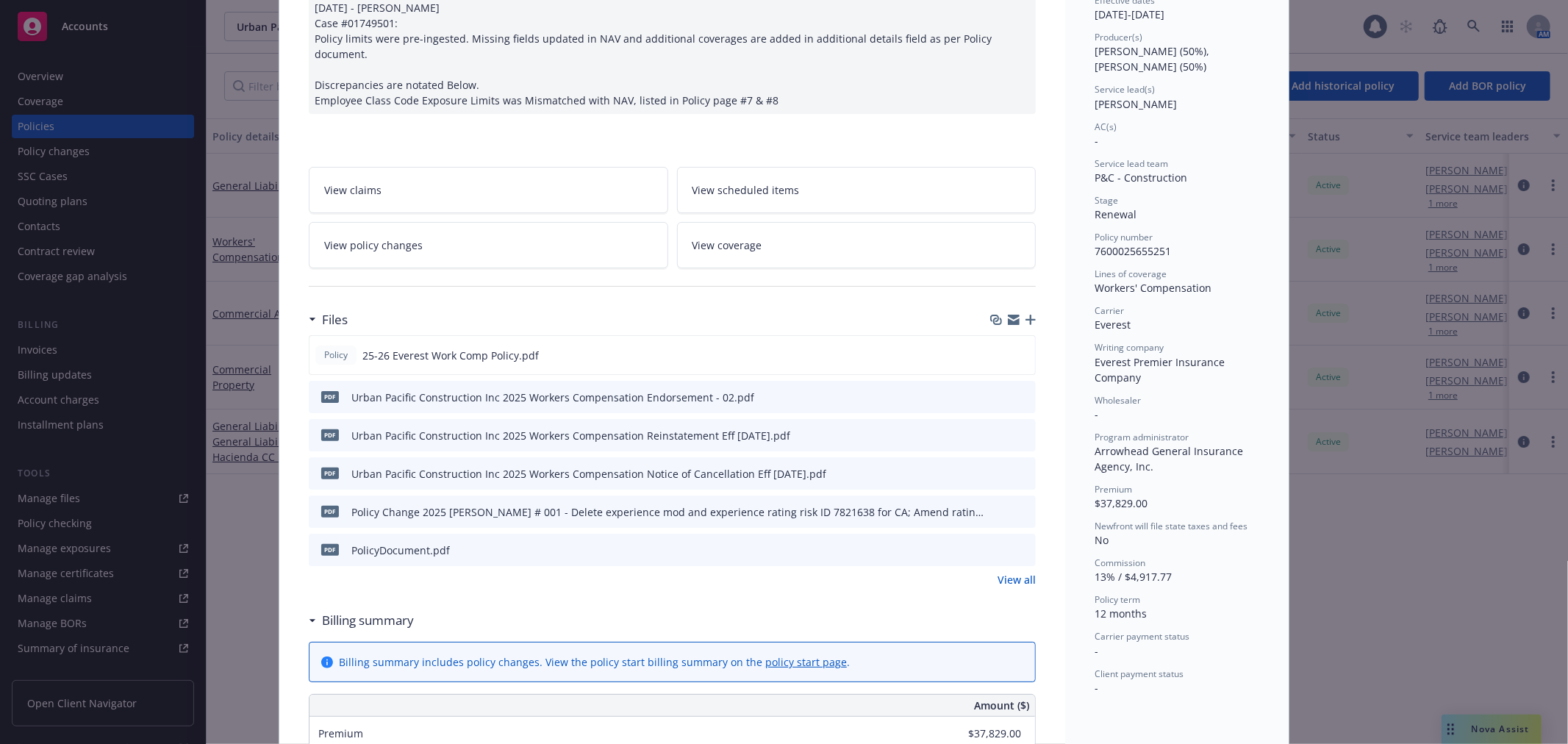
click at [1020, 505] on icon "preview file" at bounding box center [1021, 510] width 13 height 10
click at [1002, 572] on link "View all" at bounding box center [1016, 580] width 39 height 16
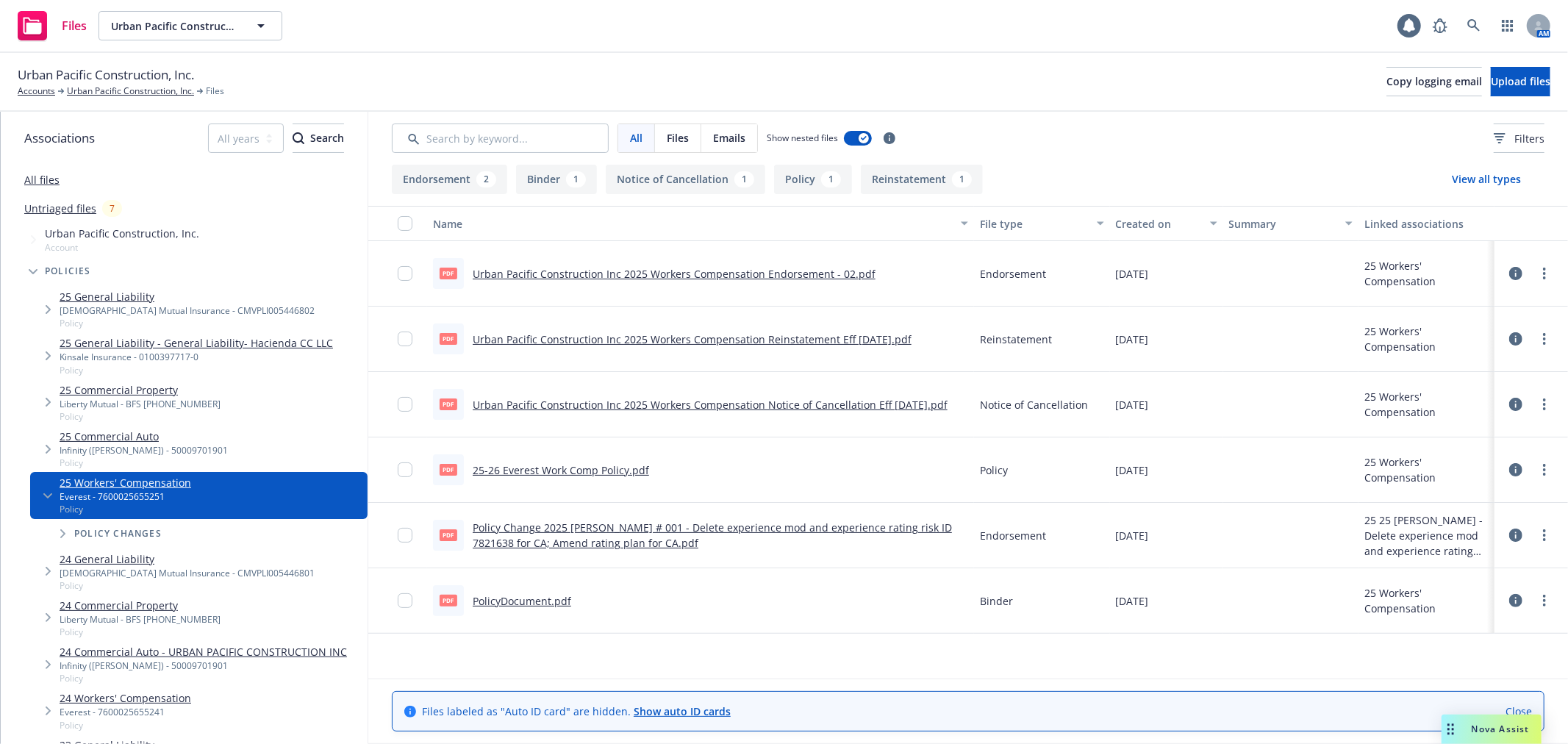
click at [582, 400] on link "Urban Pacific Construction Inc 2025 Workers Compensation Notice of Cancellation…" at bounding box center [710, 404] width 475 height 14
click at [122, 92] on link "Urban Pacific Construction, Inc." at bounding box center [130, 90] width 127 height 13
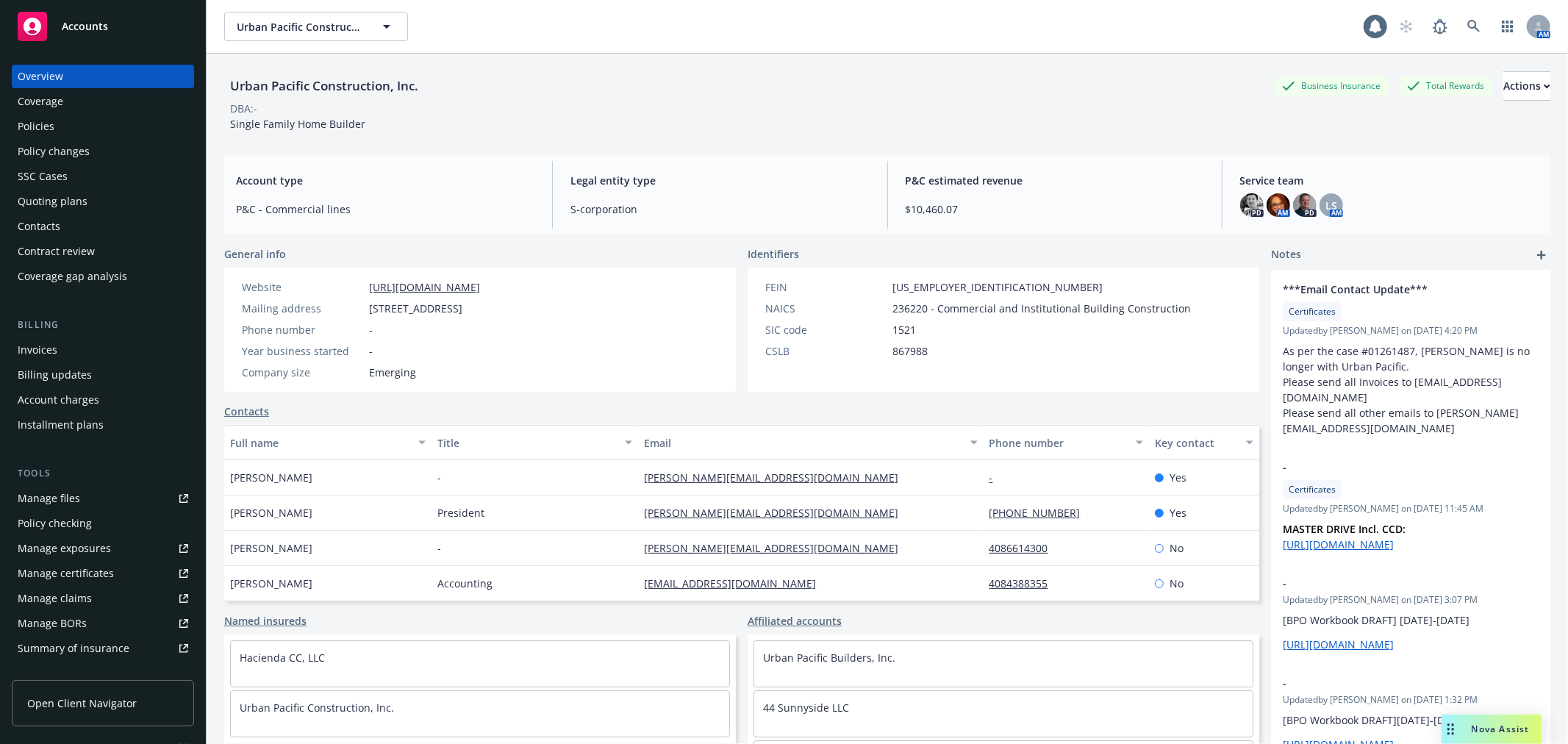
click at [89, 130] on div "Policies" at bounding box center [103, 127] width 170 height 24
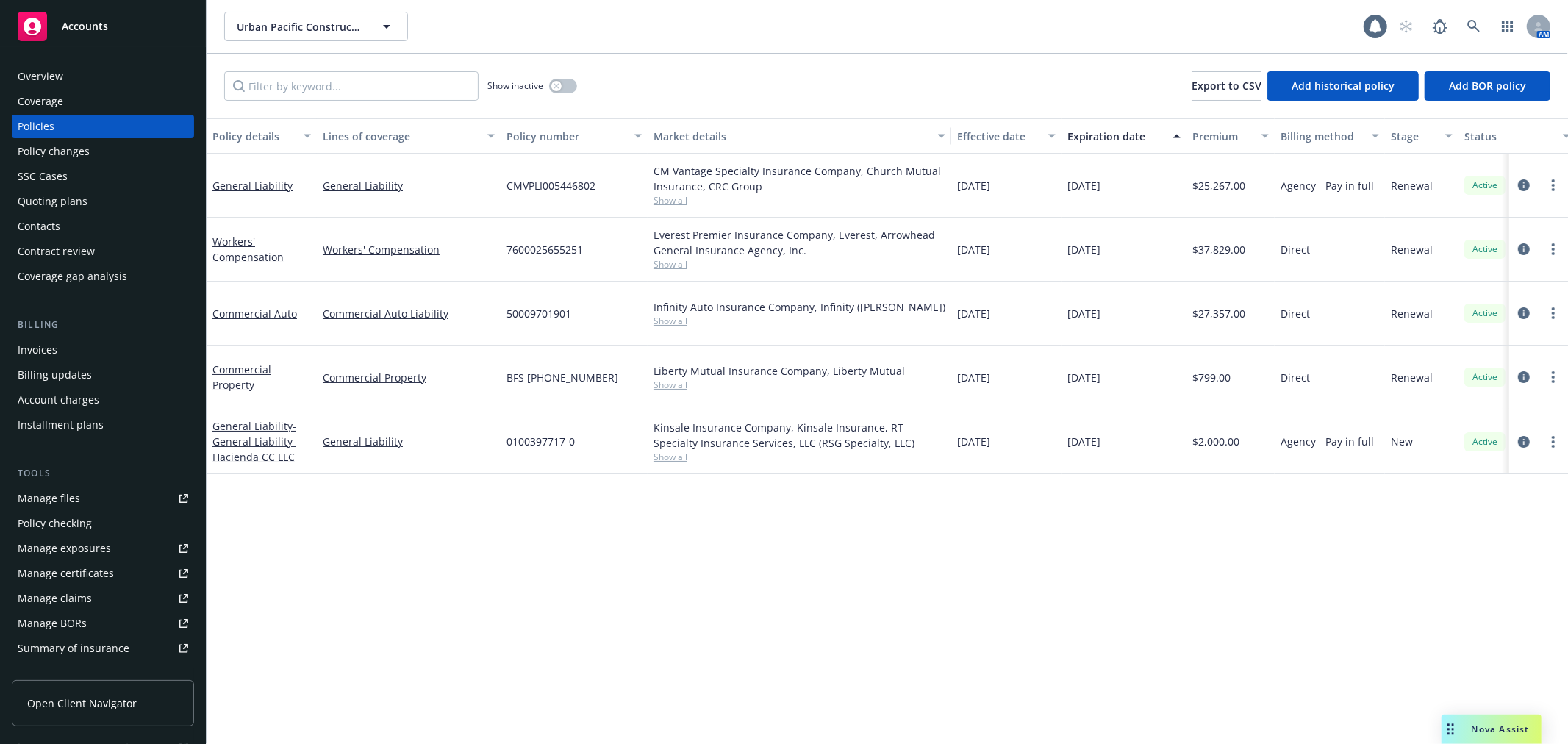
drag, startPoint x: 789, startPoint y: 138, endPoint x: 946, endPoint y: 138, distance: 157.0
click at [946, 138] on div "button" at bounding box center [944, 136] width 7 height 34
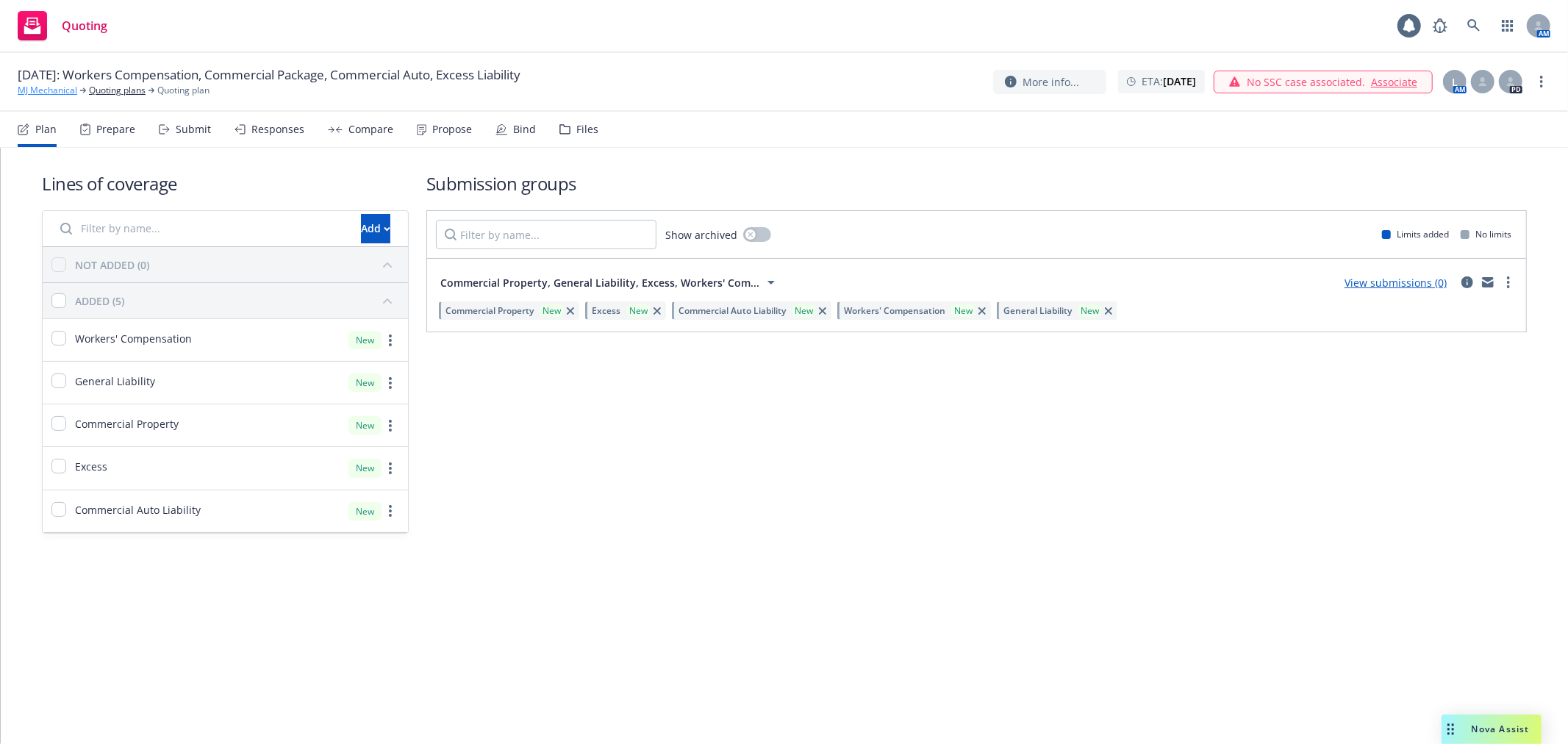
click at [42, 92] on link "MJ Mechanical" at bounding box center [48, 90] width 59 height 13
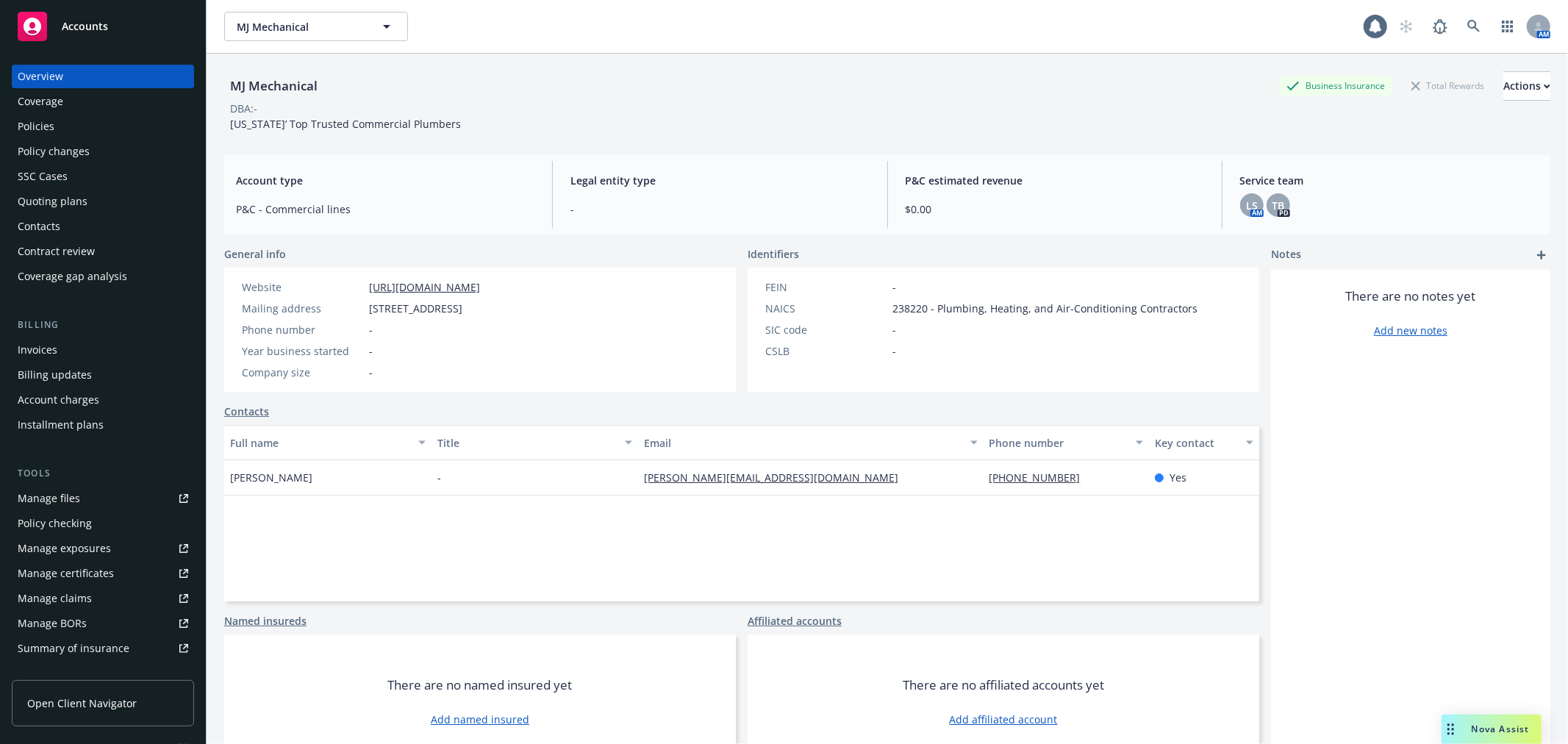
click at [92, 204] on div "Quoting plans" at bounding box center [103, 201] width 170 height 24
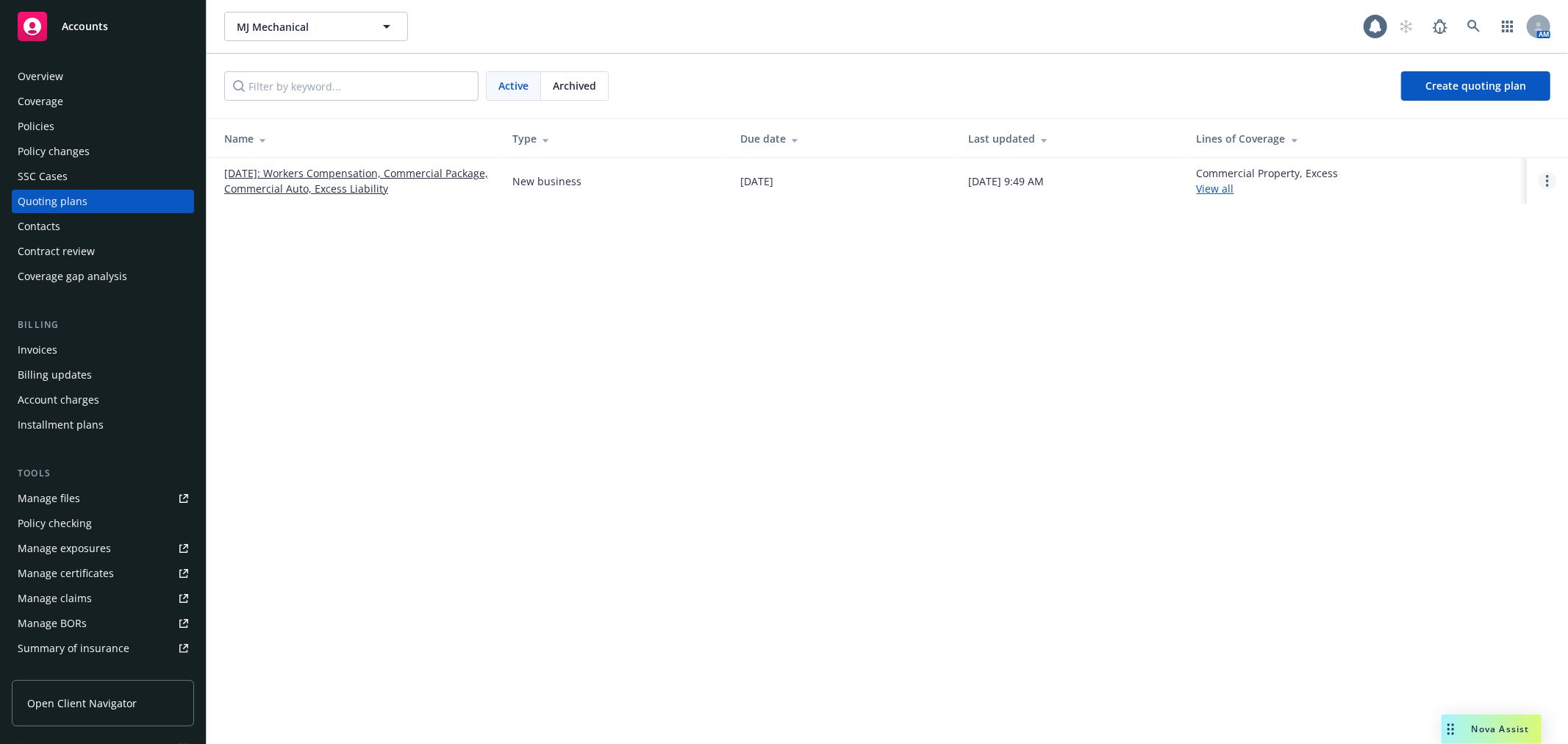
click at [1545, 184] on link "Open options" at bounding box center [1547, 181] width 18 height 18
click at [1501, 166] on link "Archive" at bounding box center [1472, 170] width 129 height 30
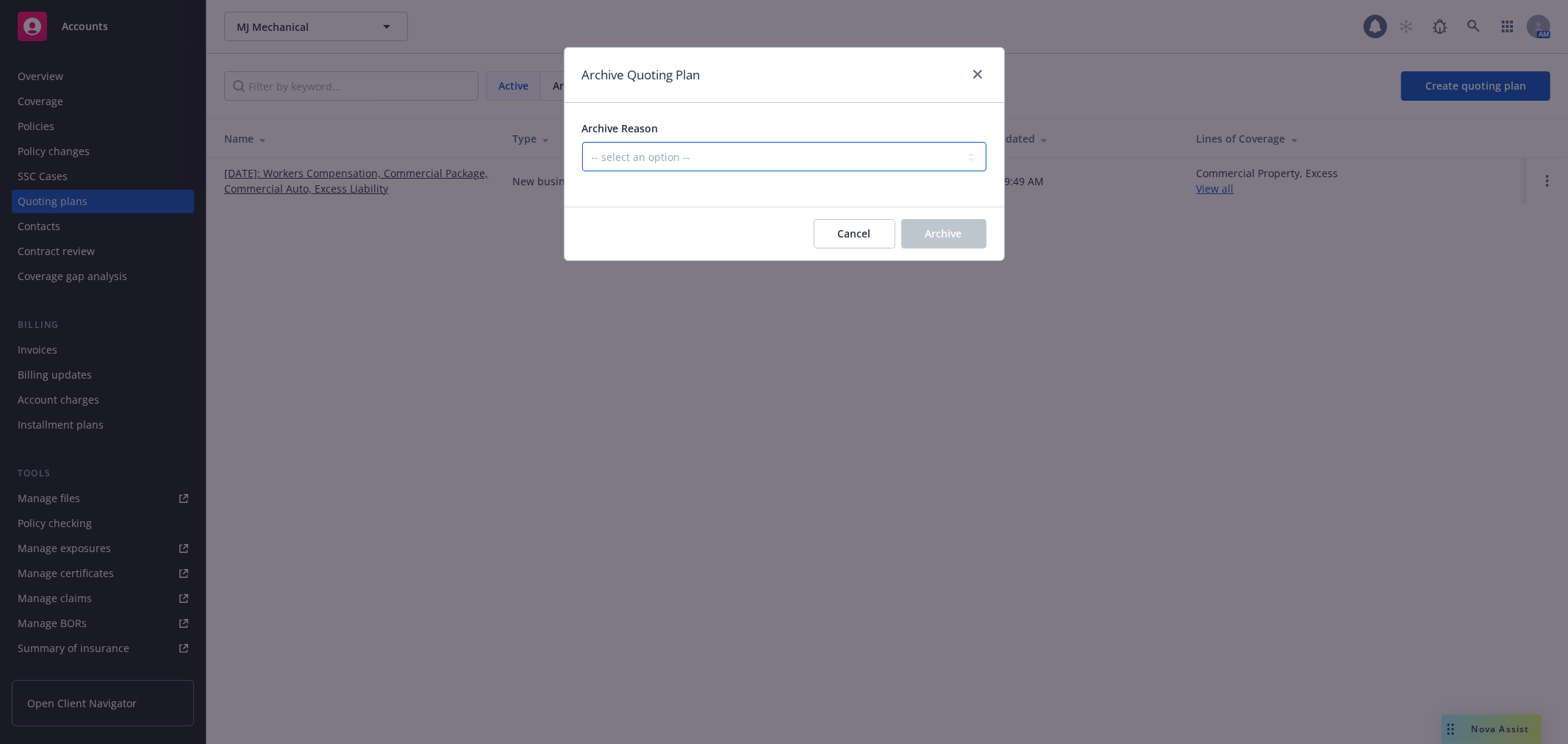
click at [691, 161] on select "-- select an option -- Created by error Duplicate New business opportunity lost…" at bounding box center [784, 157] width 404 height 30
select select "ARCHIVED_NEW_BUSINESS_LOST"
click at [582, 142] on select "-- select an option -- Created by error Duplicate New business opportunity lost…" at bounding box center [784, 157] width 404 height 30
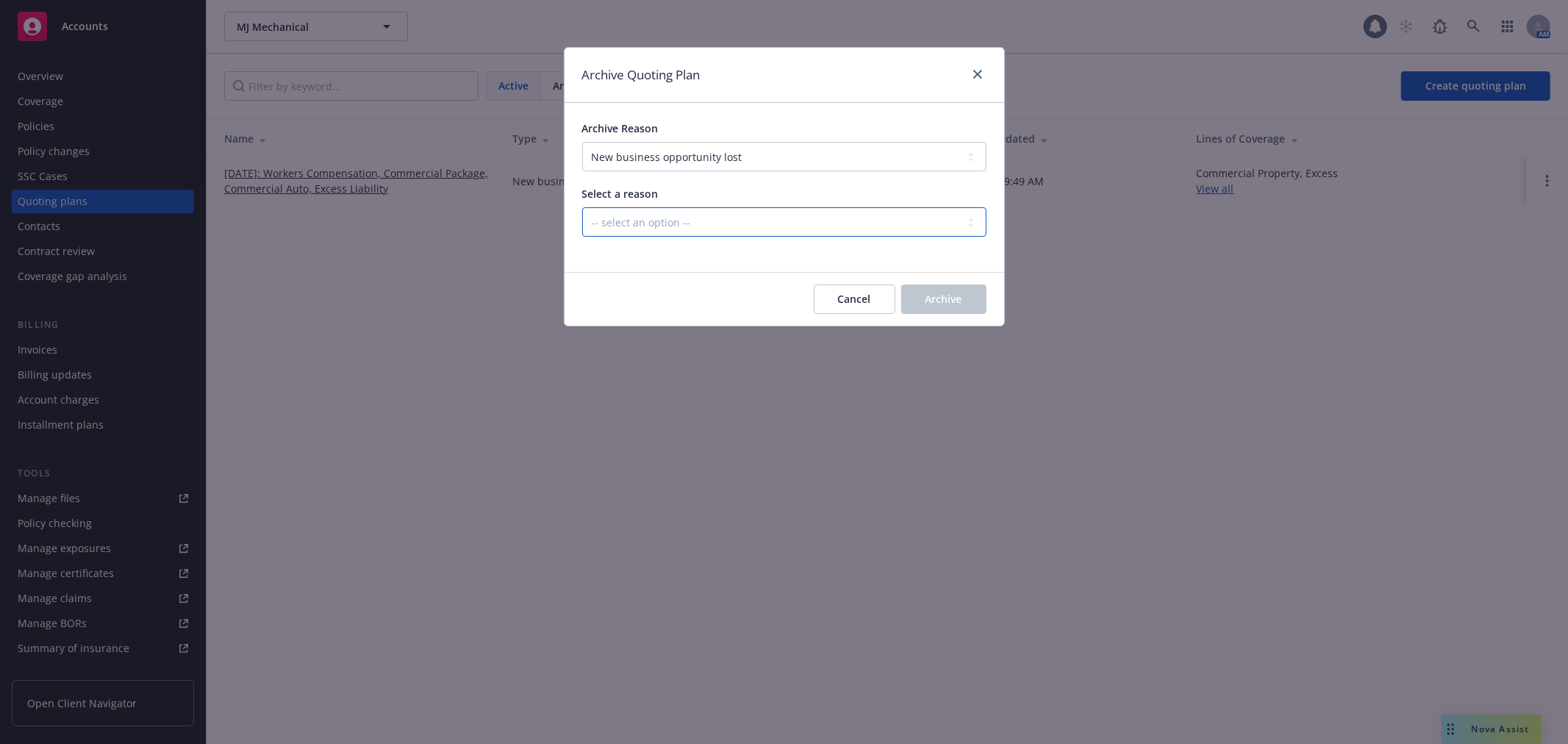
click at [797, 224] on select "-- select an option -- All markets declined Blocked Client wanted to approach m…" at bounding box center [784, 222] width 404 height 30
select select "ARCHIVED_NEW_BUSINESS_LOST_CUSTOMER_UNRESPONSIVE"
click at [582, 207] on select "-- select an option -- All markets declined Blocked Client wanted to approach m…" at bounding box center [784, 222] width 404 height 30
click at [959, 288] on button "Archive" at bounding box center [944, 299] width 85 height 30
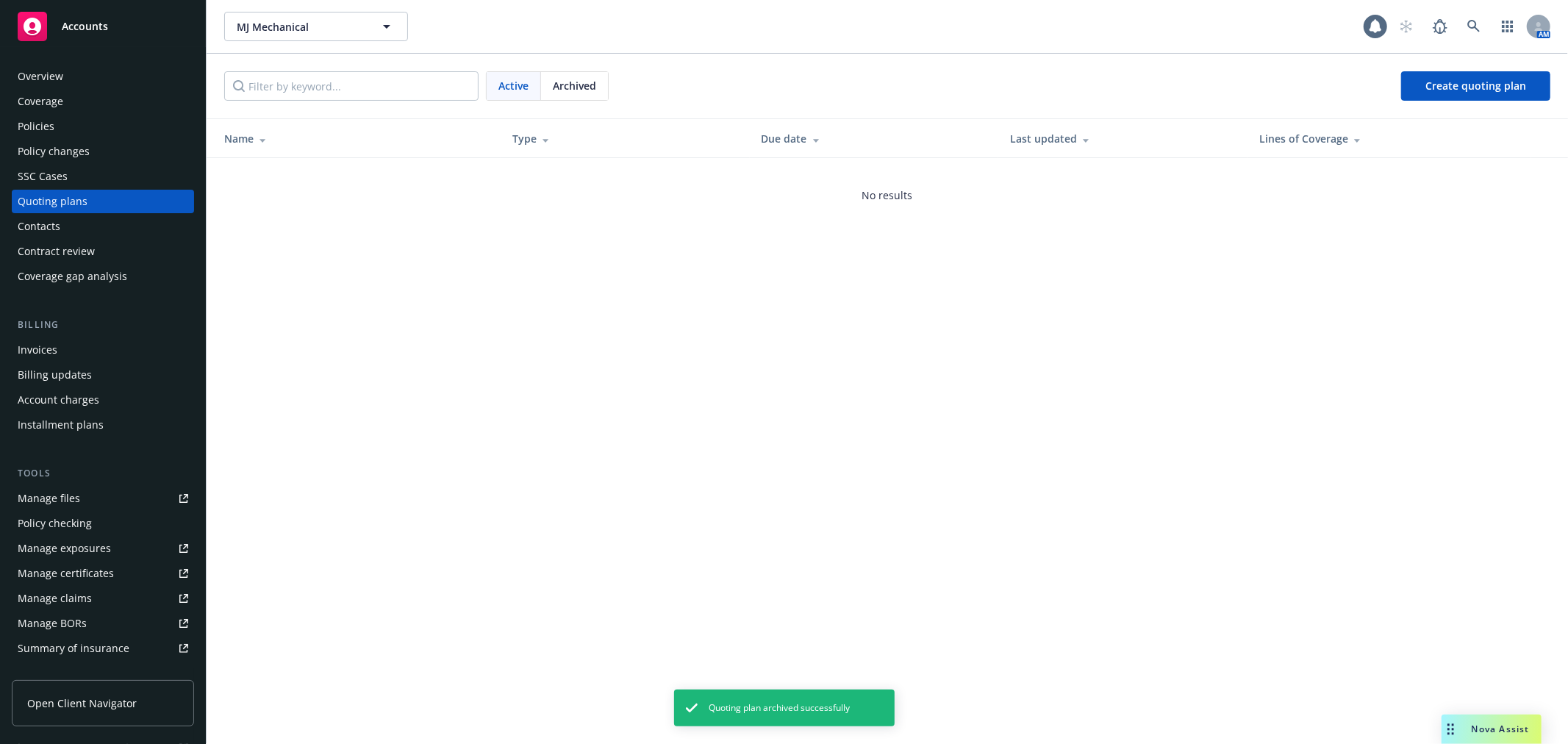
click at [86, 36] on div "Accounts" at bounding box center [103, 27] width 170 height 30
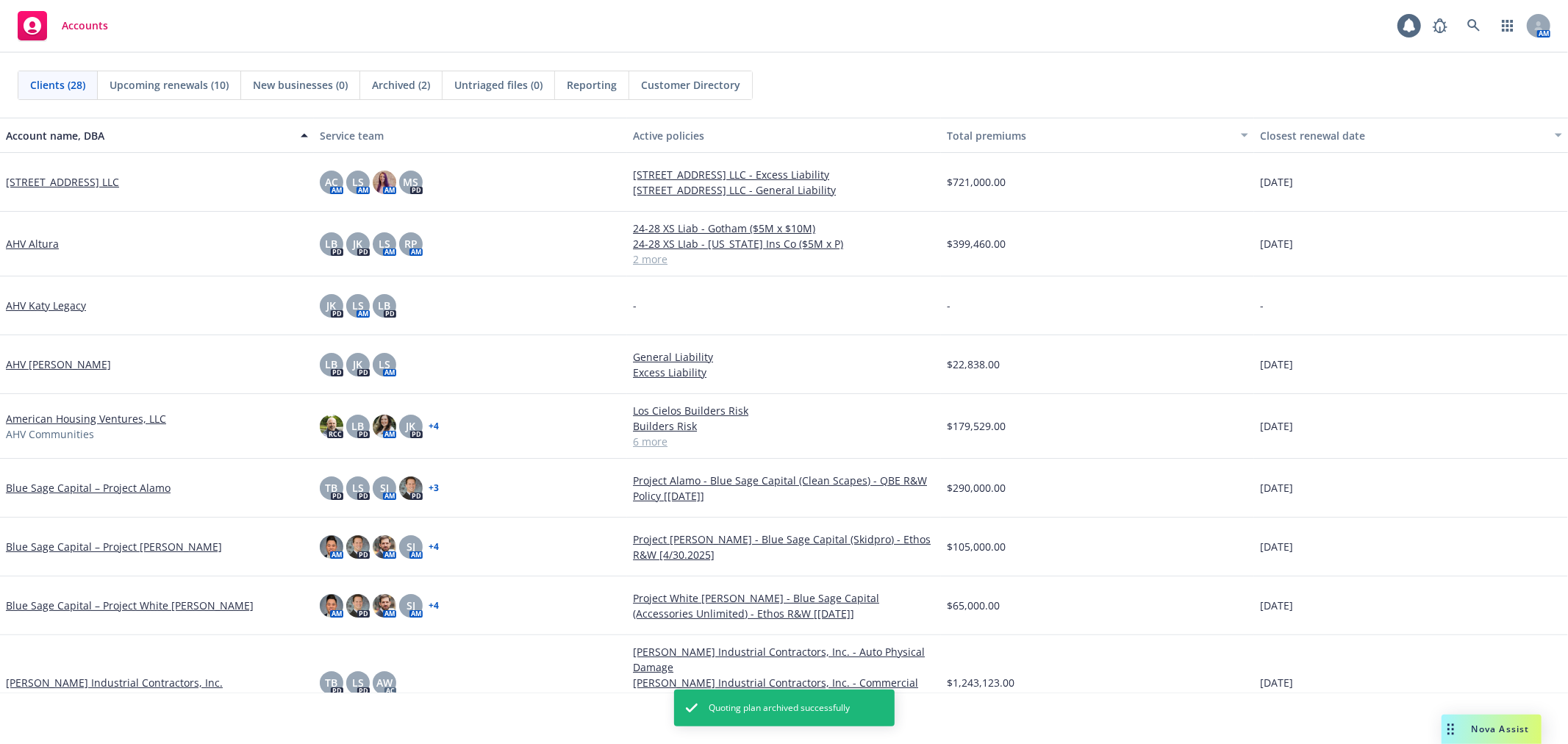
click at [162, 88] on span "Upcoming renewals (10)" at bounding box center [169, 85] width 119 height 16
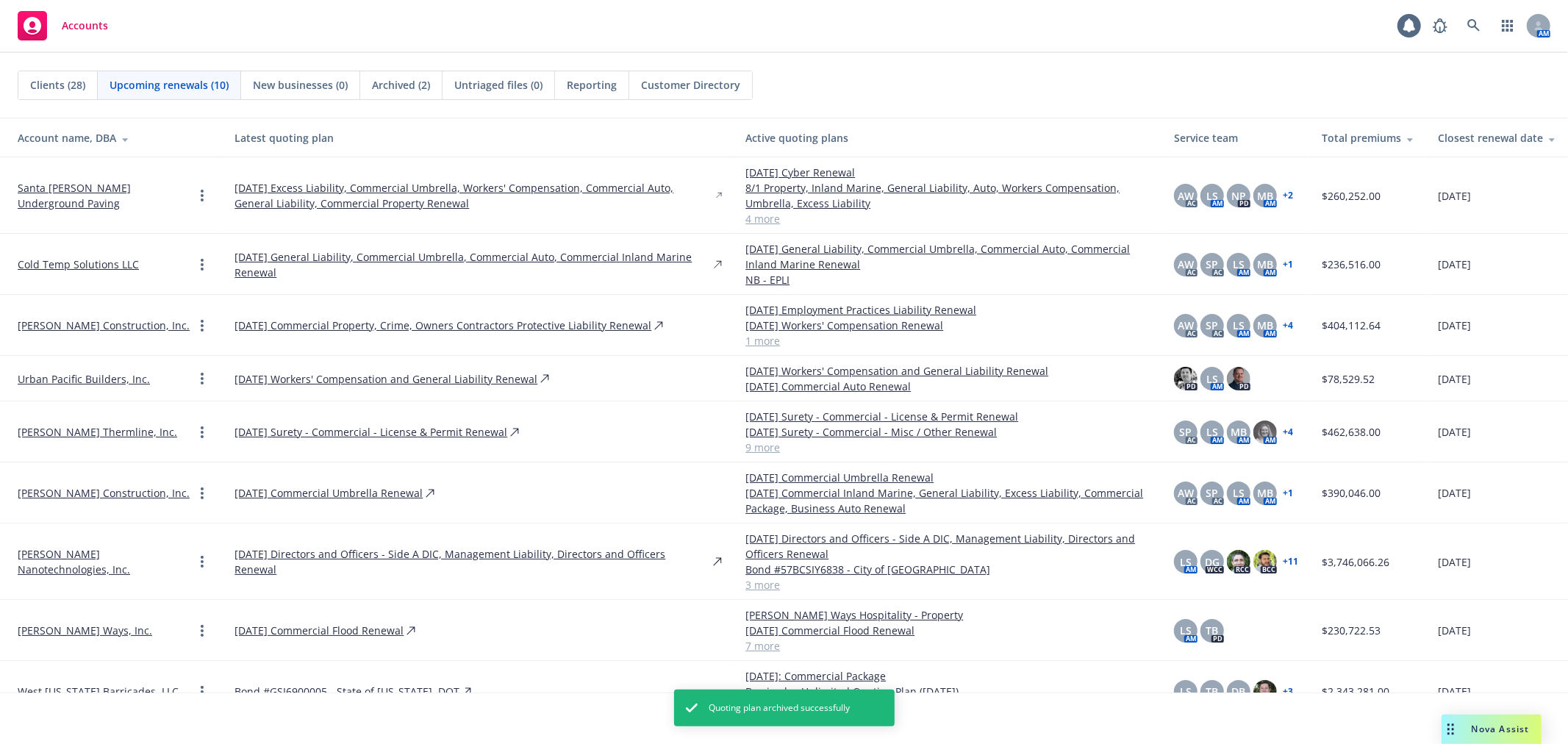
click at [920, 97] on div "Clients (28) Upcoming renewals (10) New businesses (0) Archived (2) Untriaged f…" at bounding box center [784, 85] width 1532 height 30
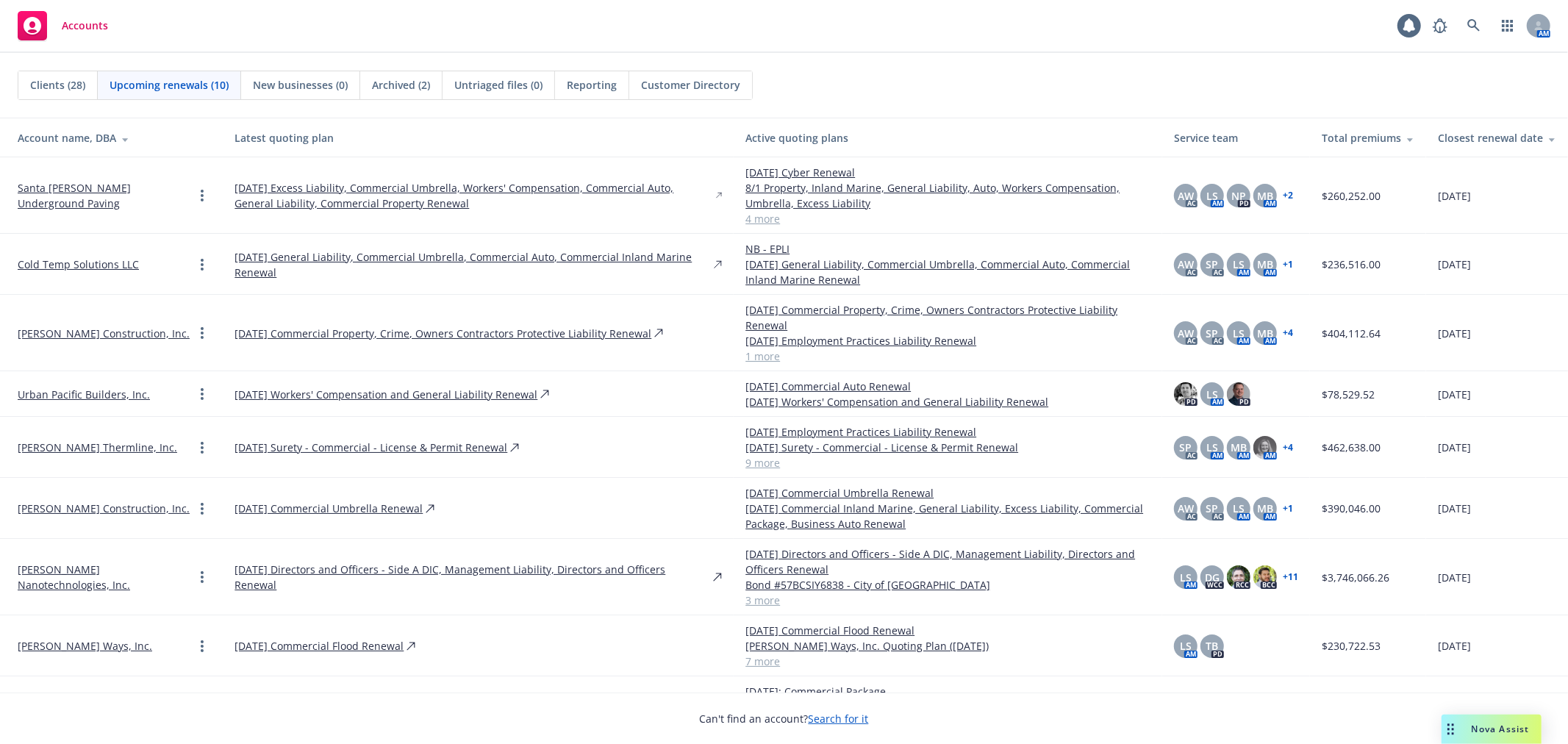
click at [757, 355] on link "1 more" at bounding box center [948, 357] width 405 height 16
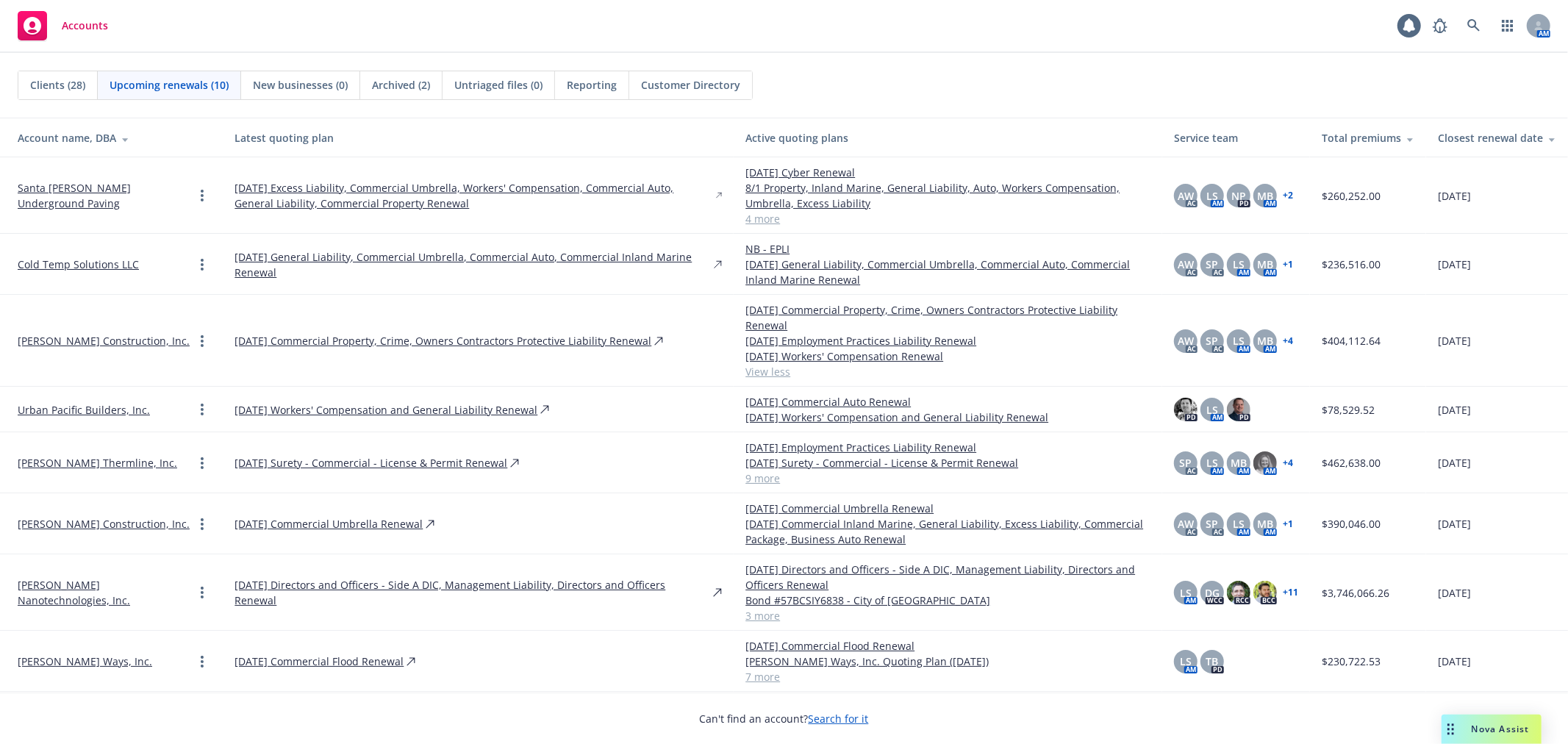
click at [111, 342] on link "[PERSON_NAME] Construction, Inc." at bounding box center [104, 341] width 172 height 16
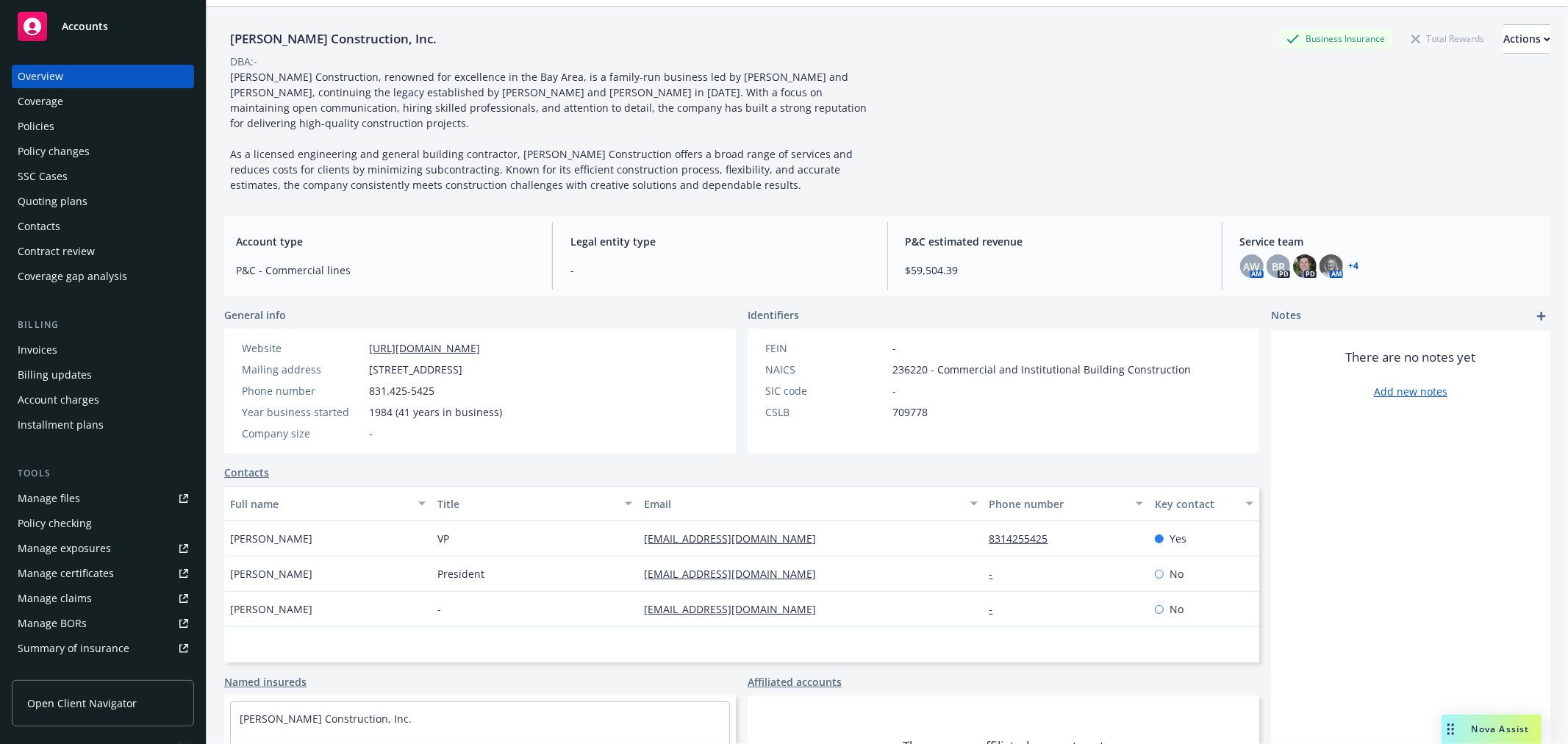
scroll to position [118, 0]
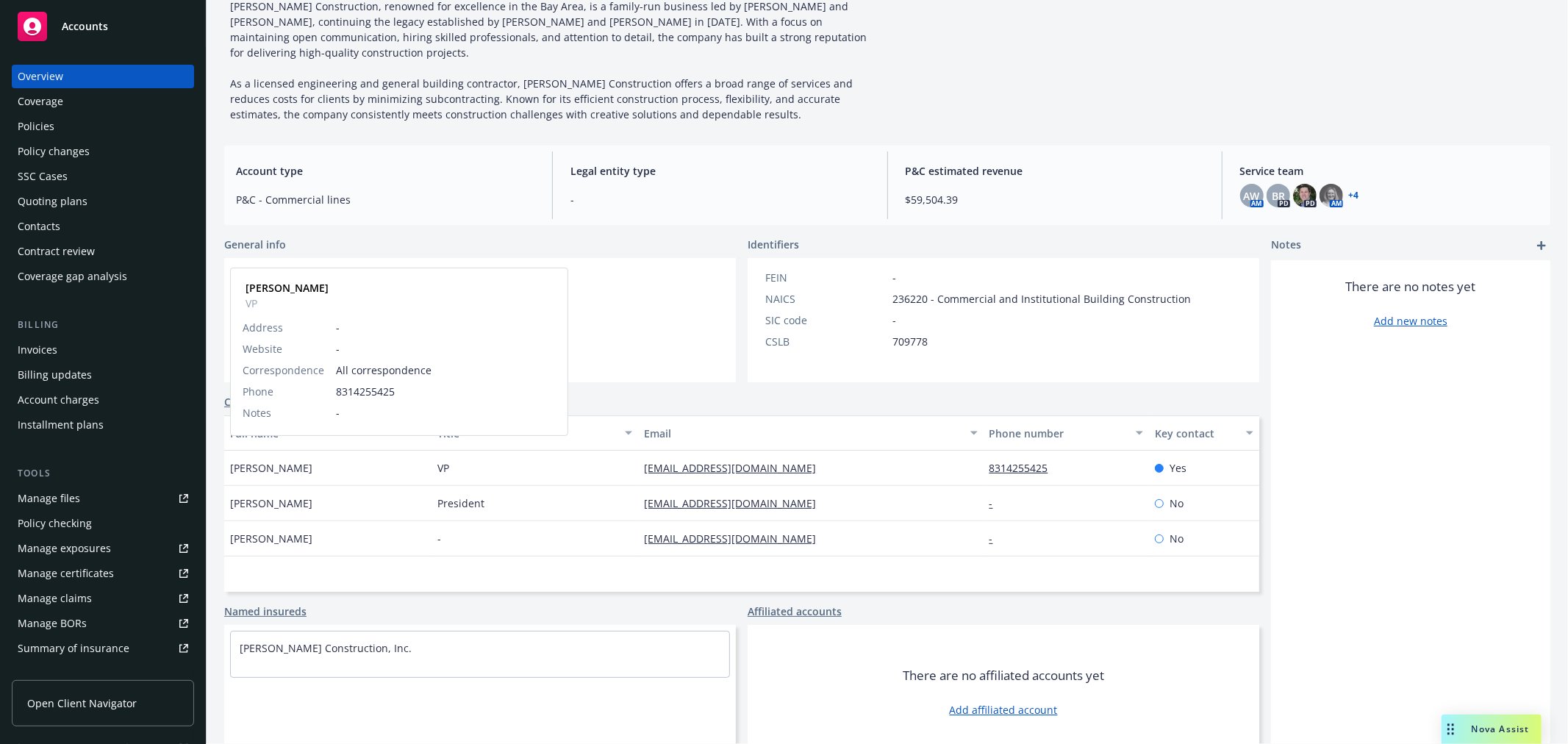
drag, startPoint x: 236, startPoint y: 449, endPoint x: 372, endPoint y: 451, distance: 136.0
click at [339, 451] on div "[PERSON_NAME] [PERSON_NAME] VP Address - Website - Correspondence All correspon…" at bounding box center [327, 469] width 207 height 36
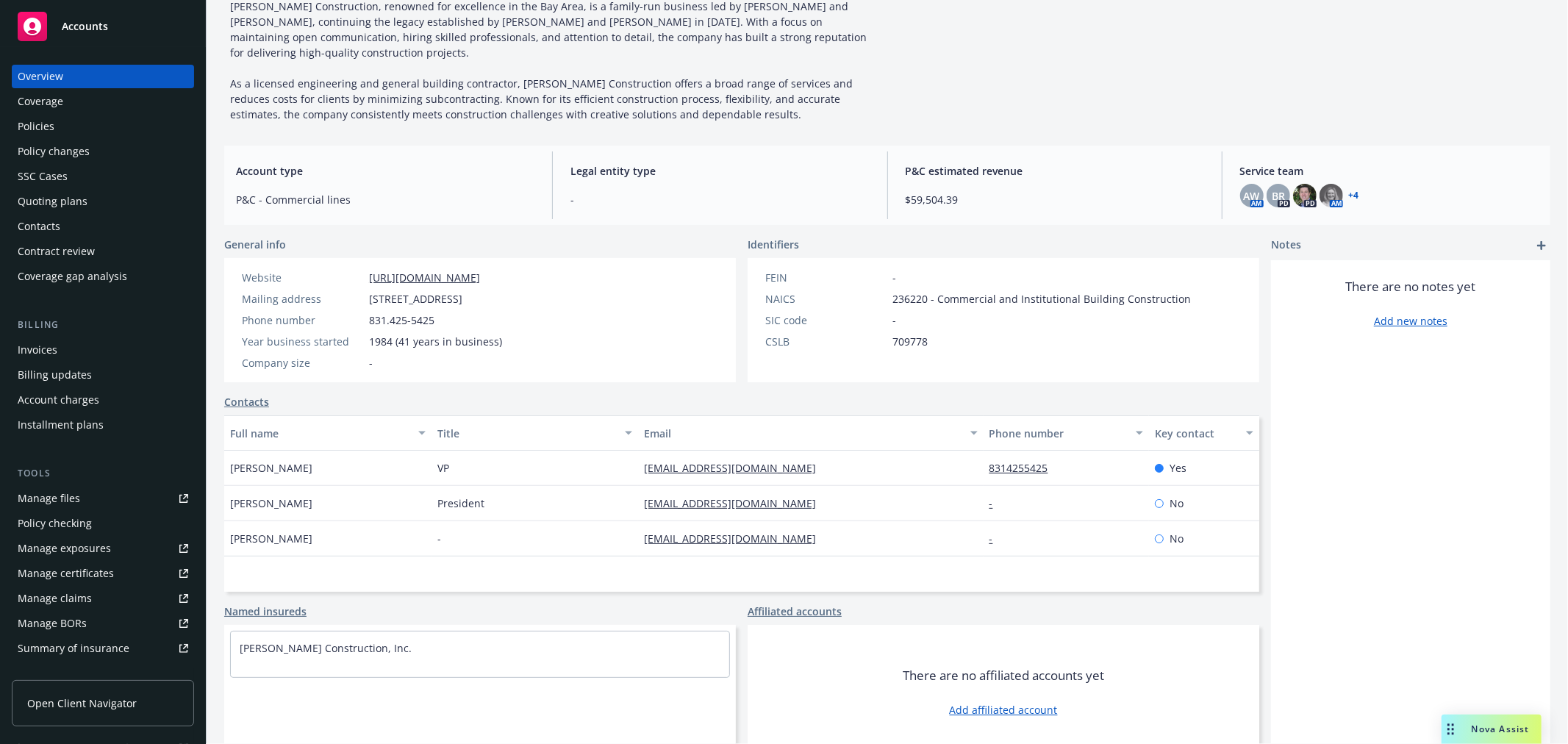
click at [383, 467] on div "[PERSON_NAME]" at bounding box center [327, 469] width 207 height 36
click at [98, 24] on span "Accounts" at bounding box center [84, 27] width 47 height 12
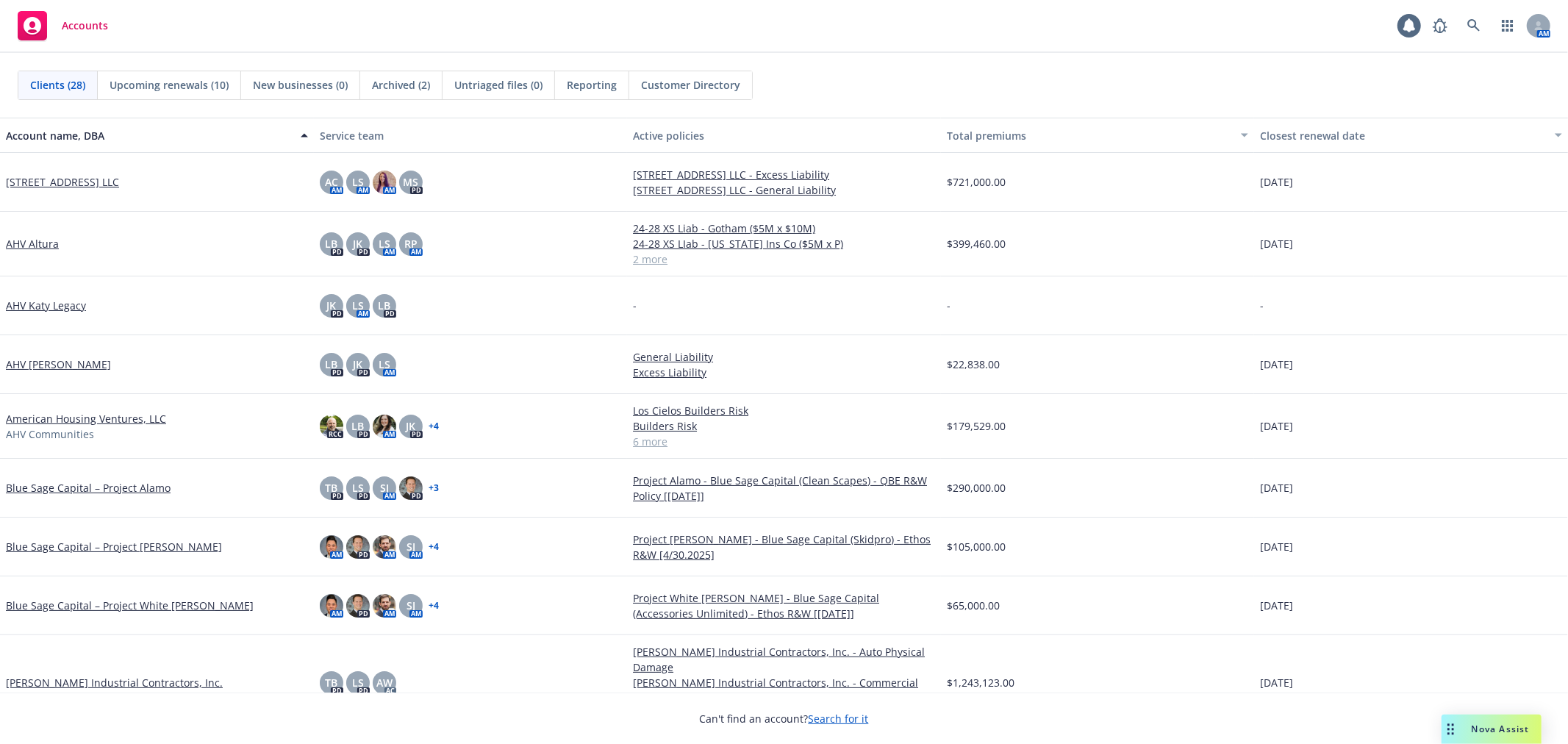
click at [129, 84] on span "Upcoming renewals (10)" at bounding box center [169, 85] width 119 height 16
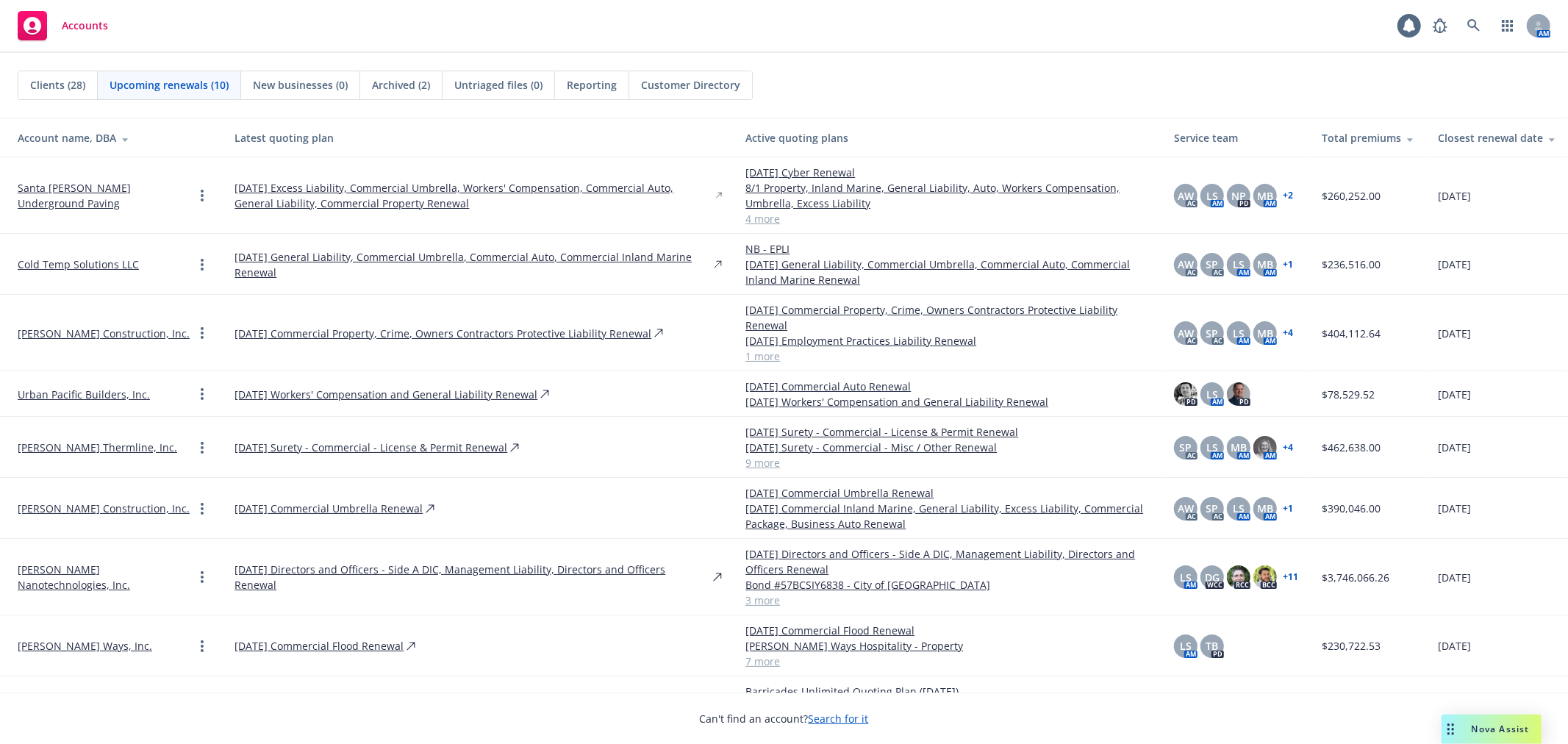
click at [1503, 137] on div "Closest renewal date" at bounding box center [1497, 138] width 118 height 16
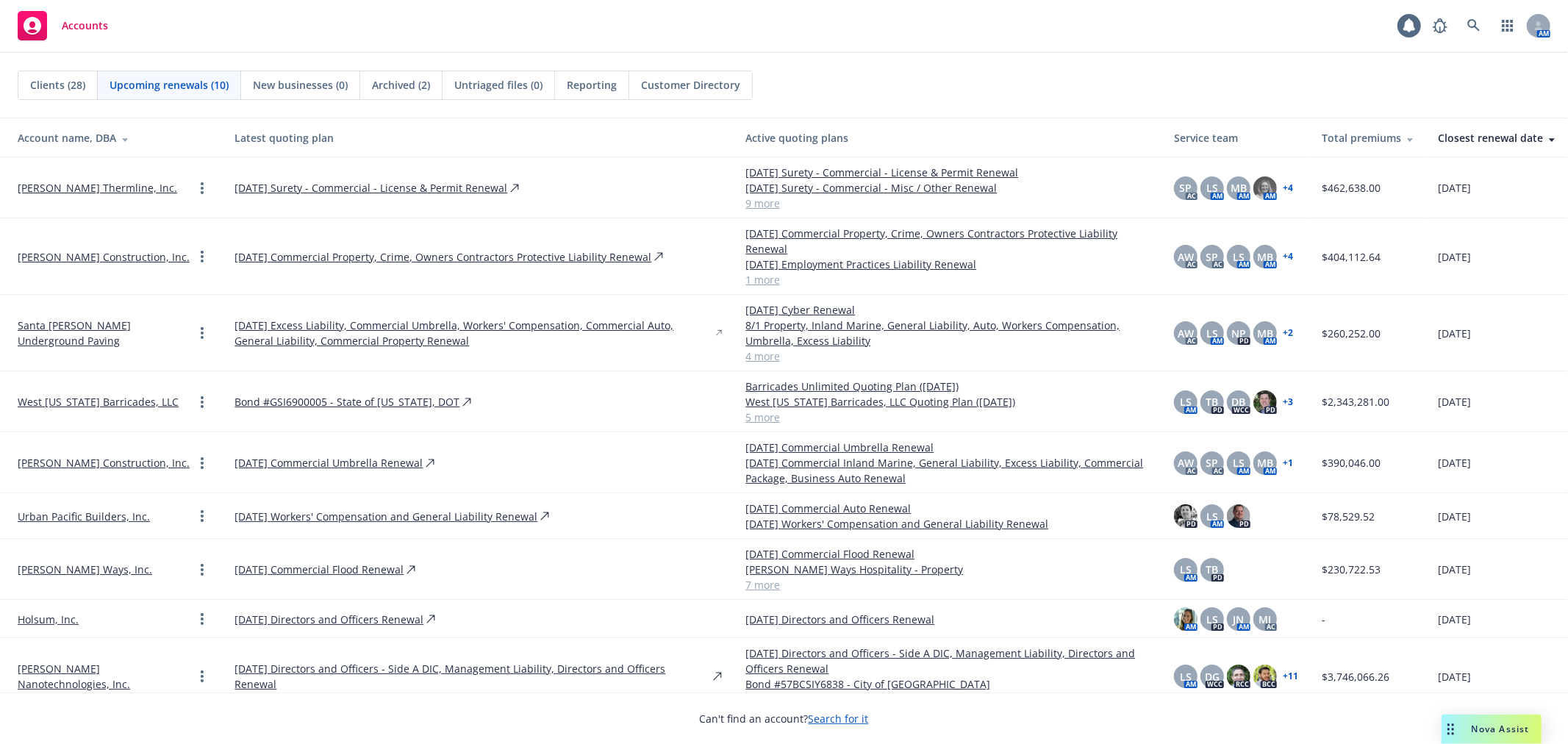
click at [747, 195] on link "9 more" at bounding box center [948, 203] width 405 height 16
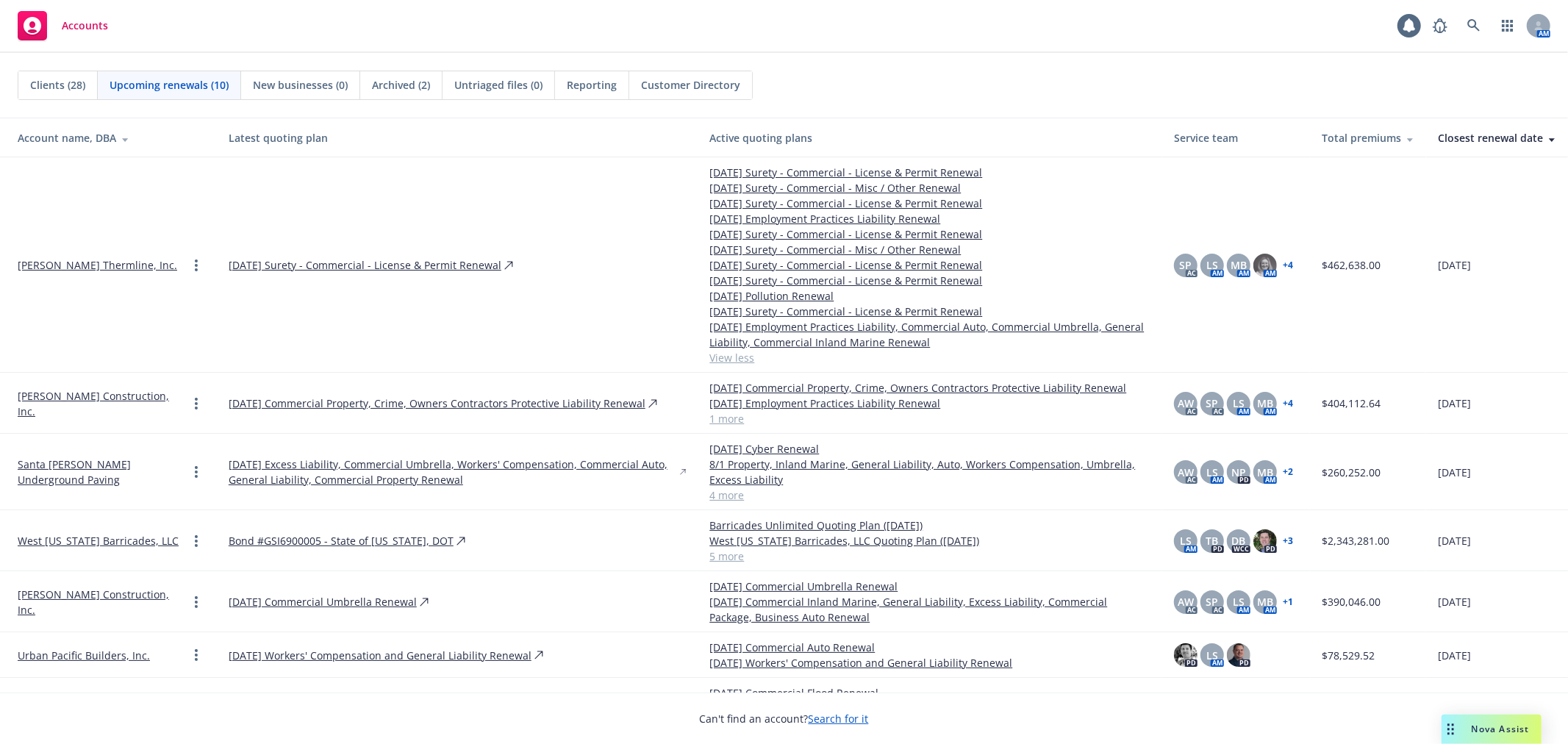
click at [47, 265] on link "[PERSON_NAME] Thermline, Inc." at bounding box center [97, 266] width 160 height 16
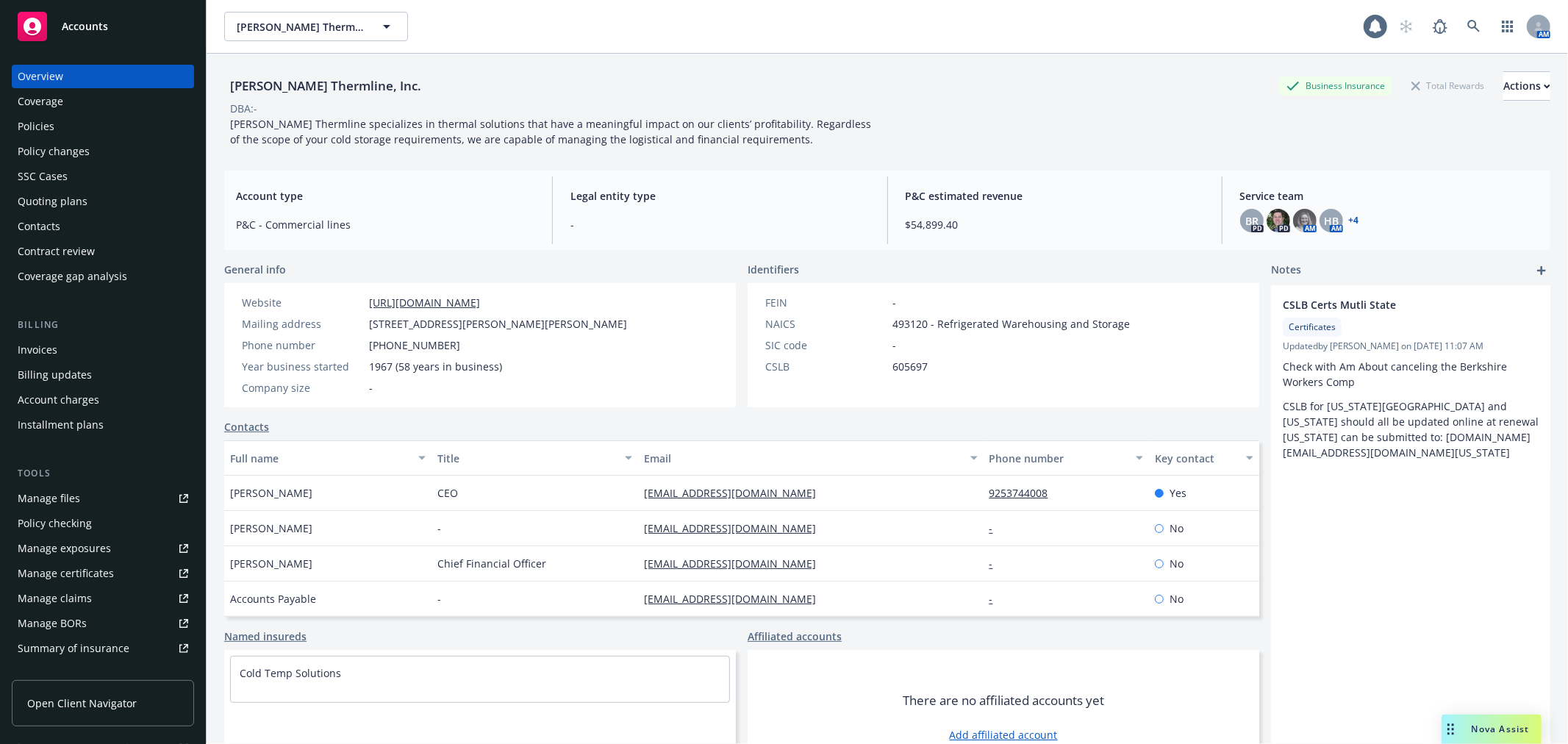
click at [45, 129] on div "Policies" at bounding box center [36, 127] width 37 height 24
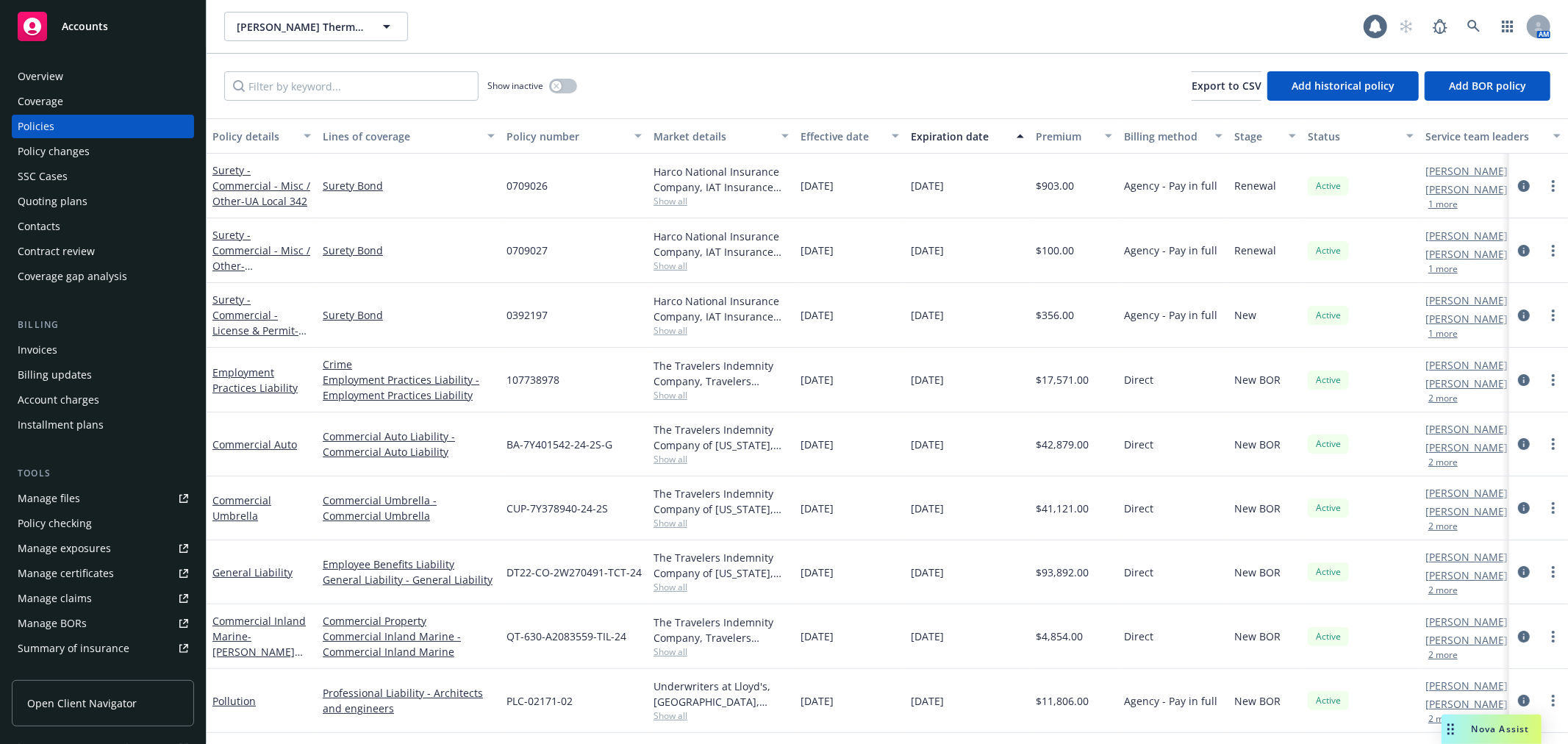
click at [95, 17] on div "Accounts" at bounding box center [103, 27] width 170 height 30
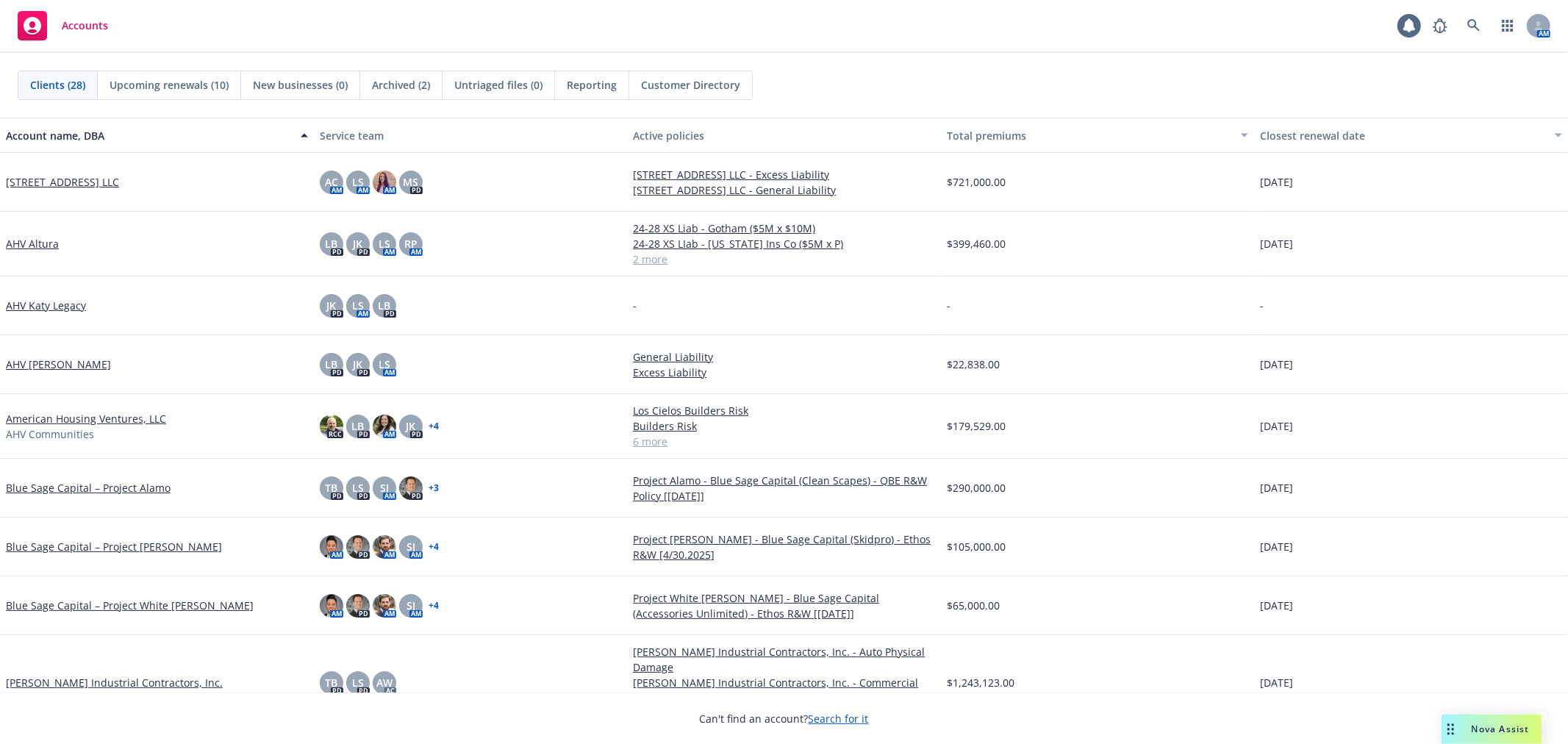
click at [164, 75] on div "Upcoming renewals (10)" at bounding box center [169, 85] width 144 height 28
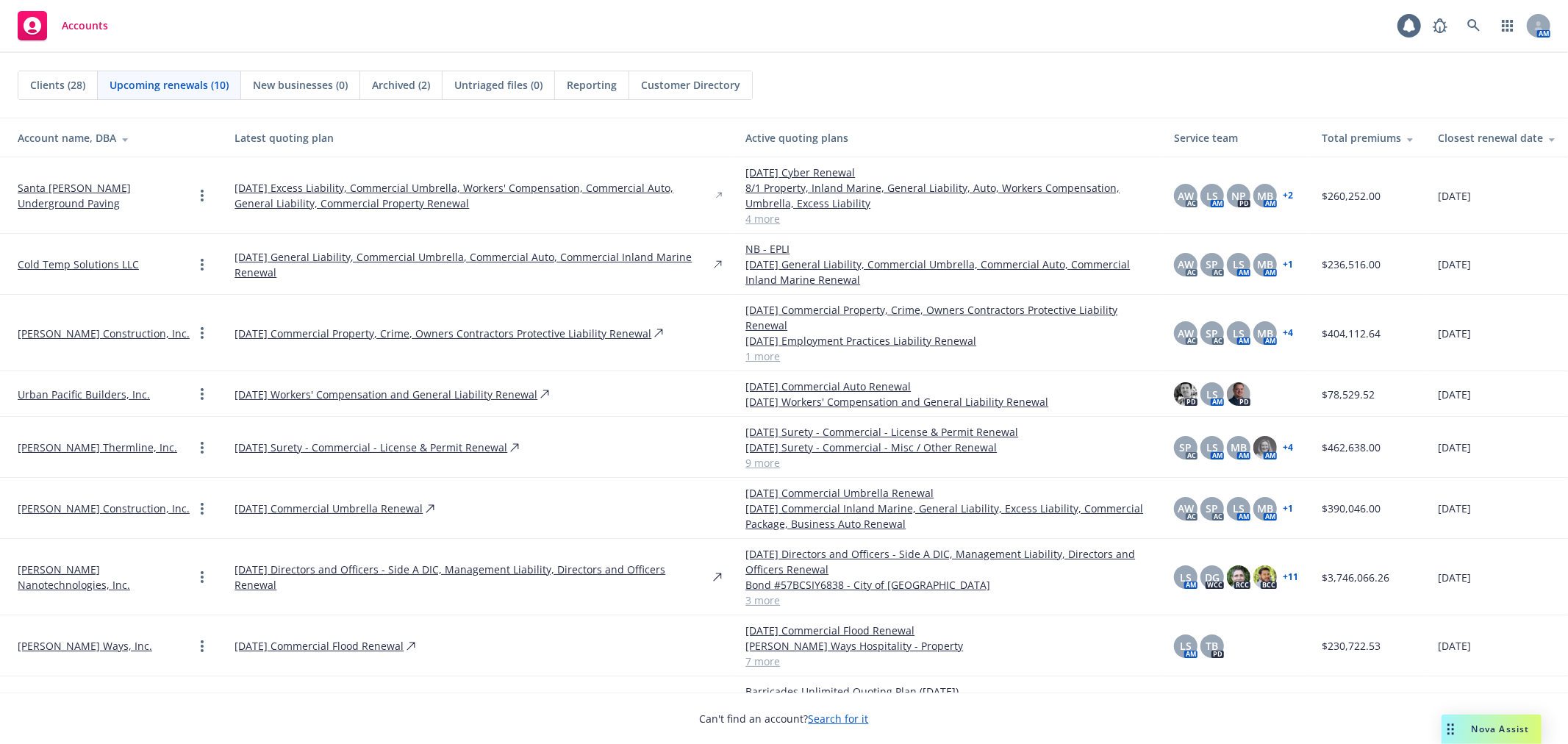
click at [1515, 133] on div "Closest renewal date" at bounding box center [1497, 138] width 118 height 16
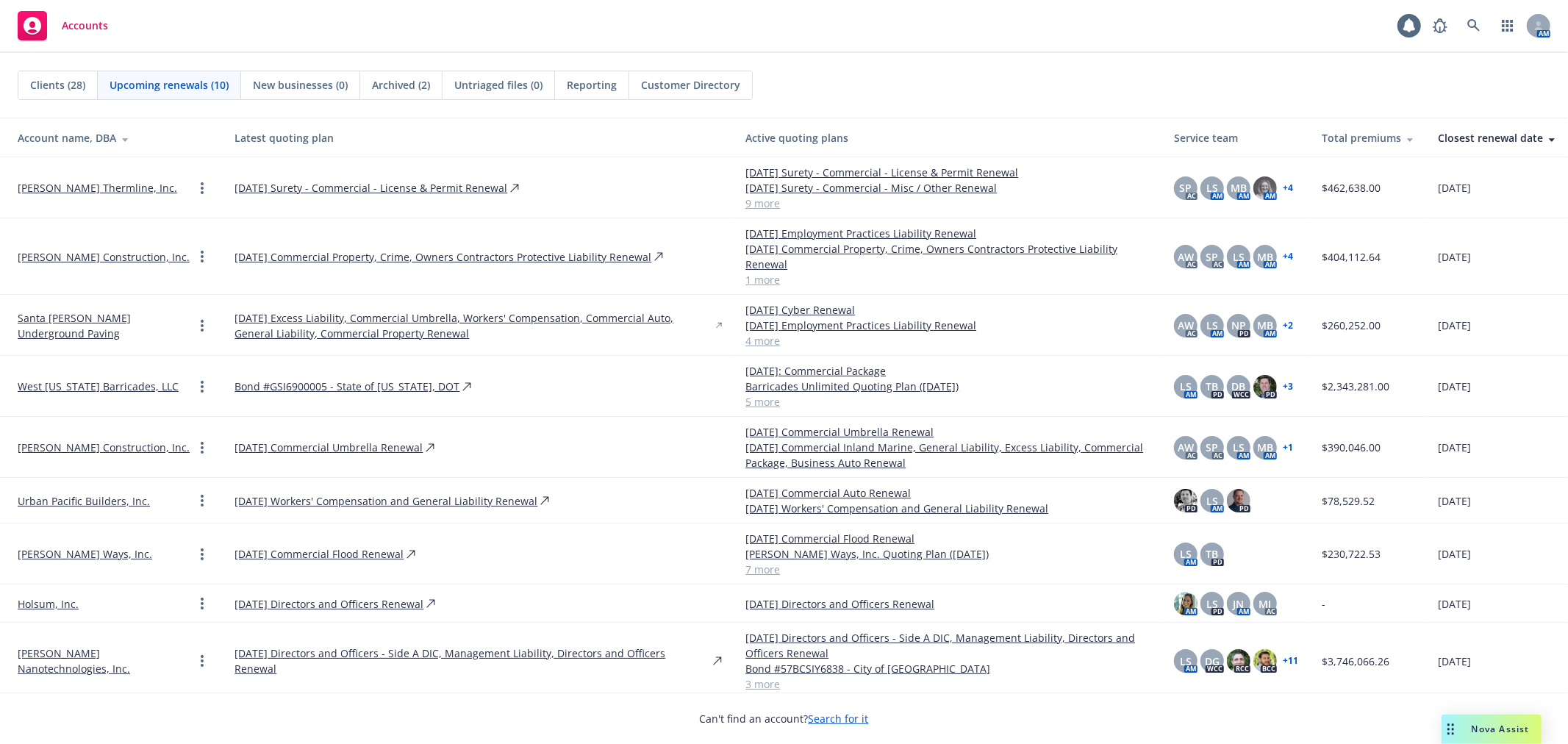
scroll to position [67, 0]
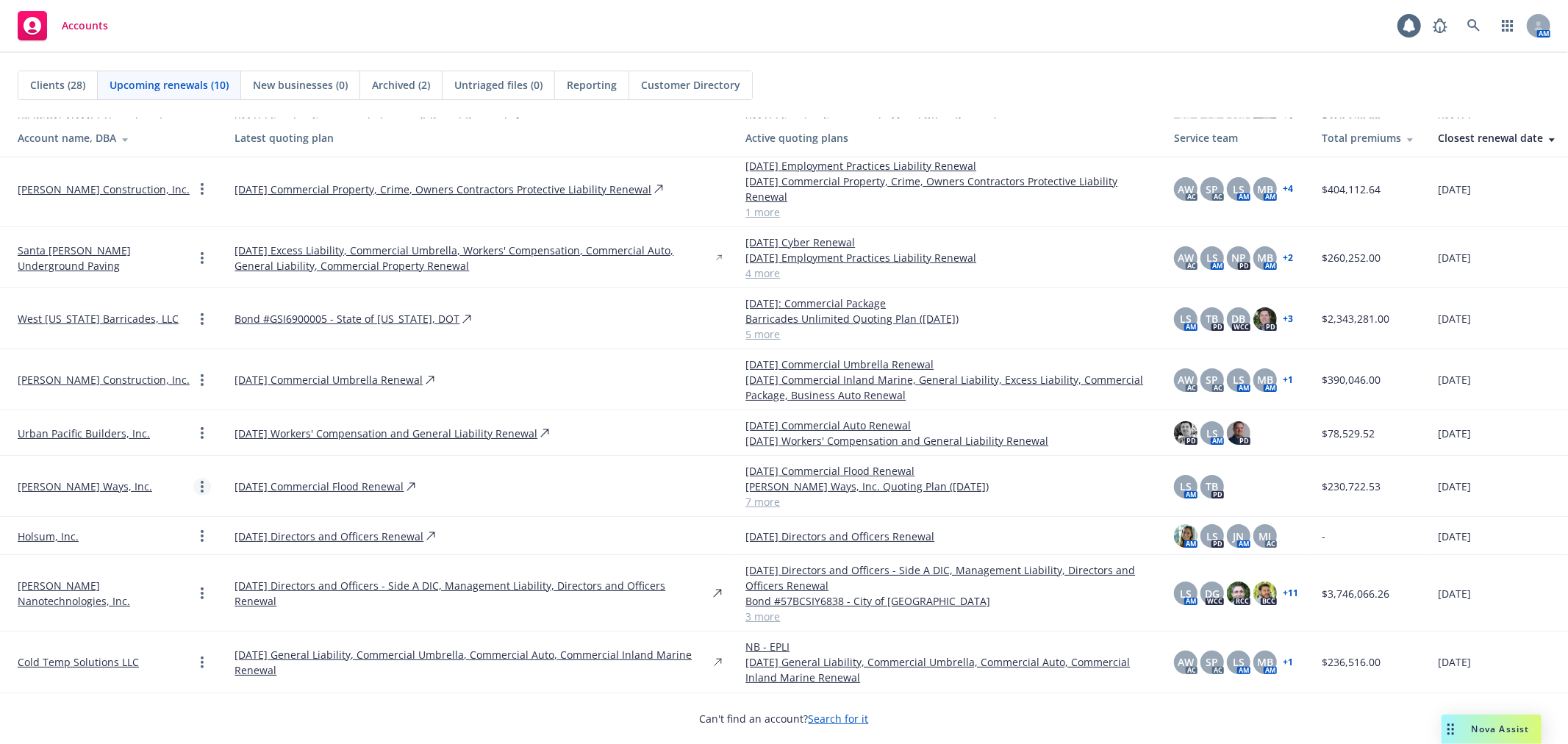
click at [193, 487] on link "Open options" at bounding box center [202, 486] width 18 height 18
